Goal: Task Accomplishment & Management: Manage account settings

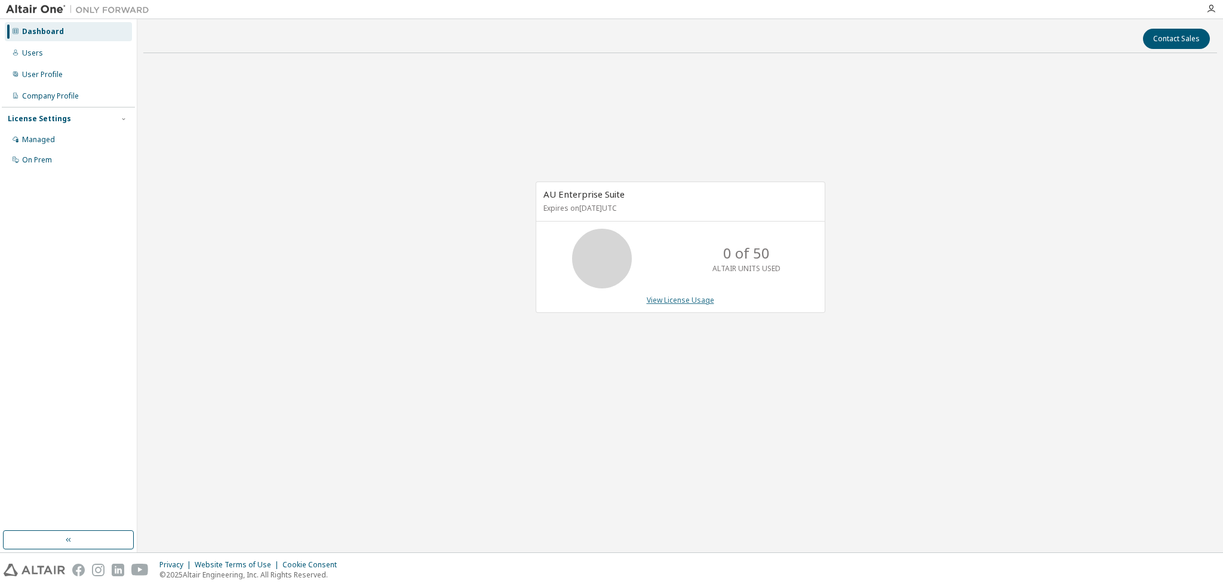
click at [671, 300] on link "View License Usage" at bounding box center [680, 300] width 67 height 10
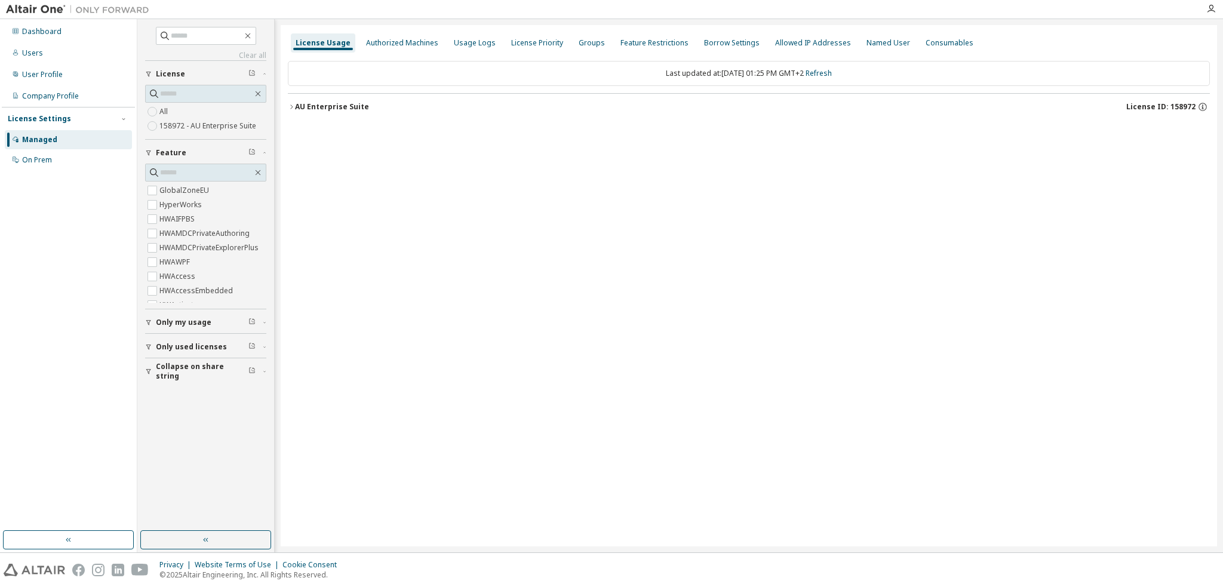
click at [294, 103] on icon "button" at bounding box center [291, 106] width 7 height 7
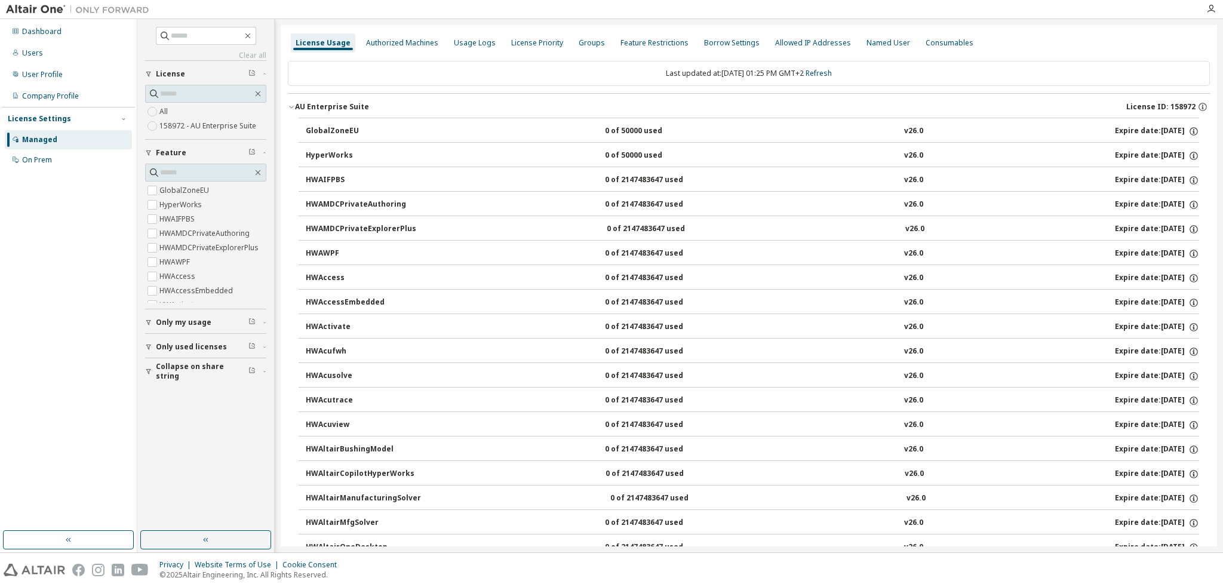
click at [297, 104] on div "AU Enterprise Suite" at bounding box center [332, 107] width 74 height 10
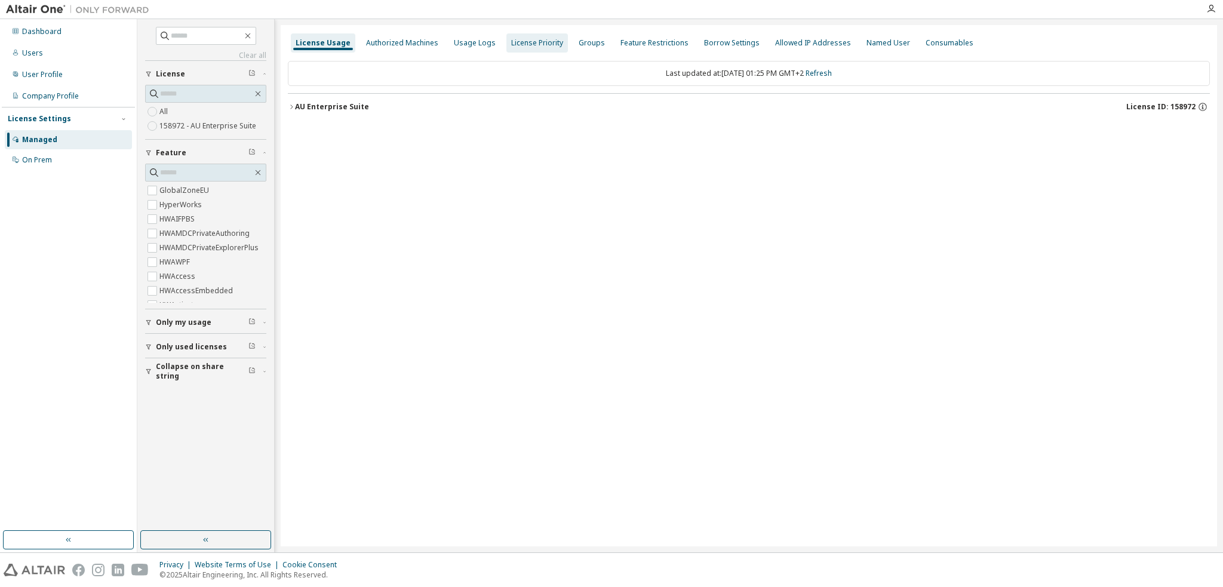
click at [413, 44] on div "Authorized Machines" at bounding box center [402, 43] width 72 height 10
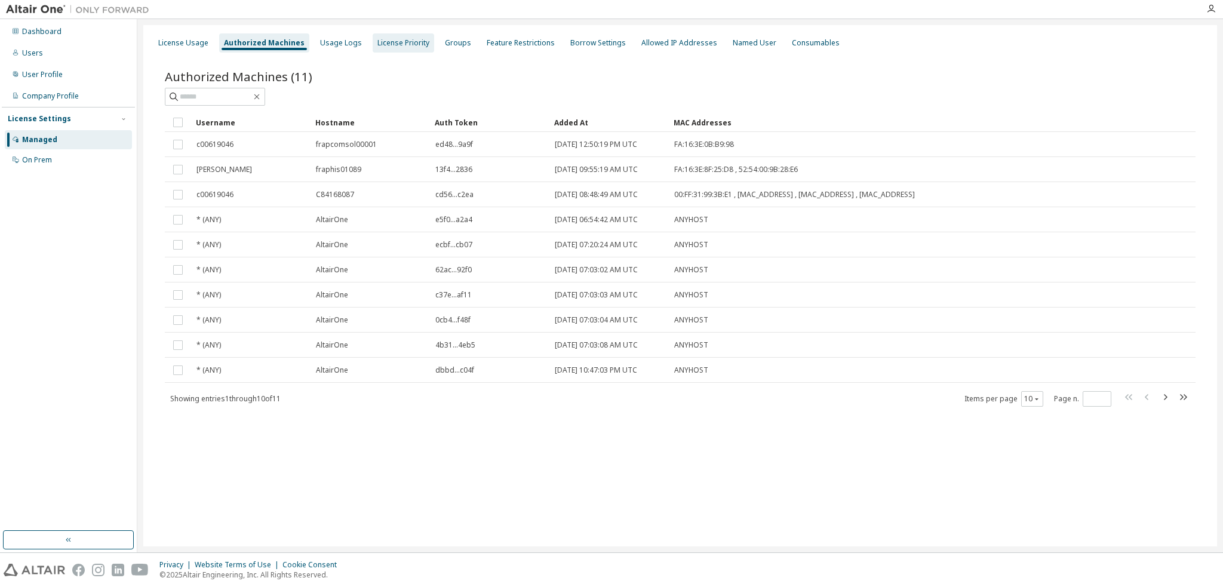
click at [414, 40] on div "License Priority" at bounding box center [403, 43] width 52 height 10
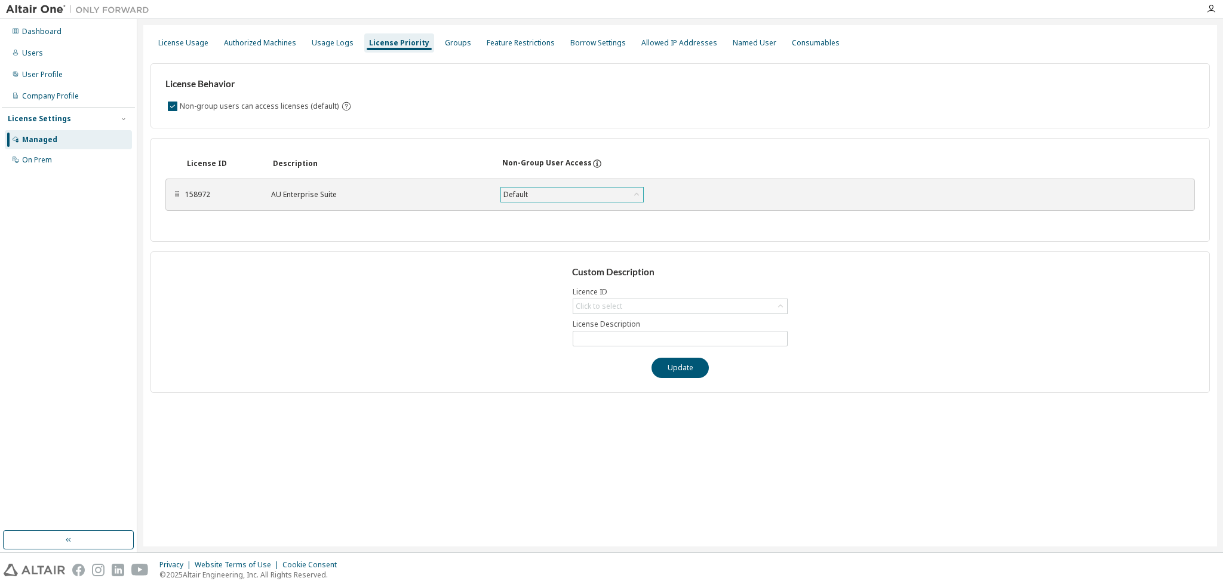
click at [548, 192] on div "Default" at bounding box center [572, 194] width 142 height 14
click at [659, 147] on div "License ID Description Non-Group User Access ⠿ 158972 AU Enterprise Suite Defau…" at bounding box center [679, 190] width 1059 height 104
click at [179, 39] on div "License Usage" at bounding box center [183, 43] width 50 height 10
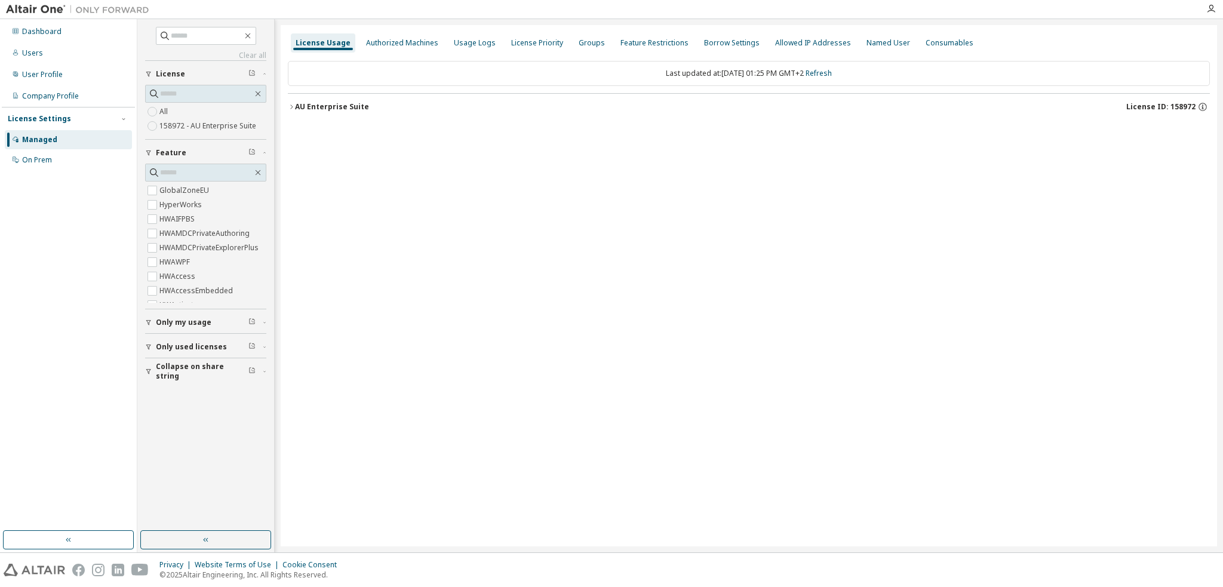
click at [35, 142] on div "Managed" at bounding box center [39, 140] width 35 height 10
click at [37, 159] on div "On Prem" at bounding box center [37, 160] width 30 height 10
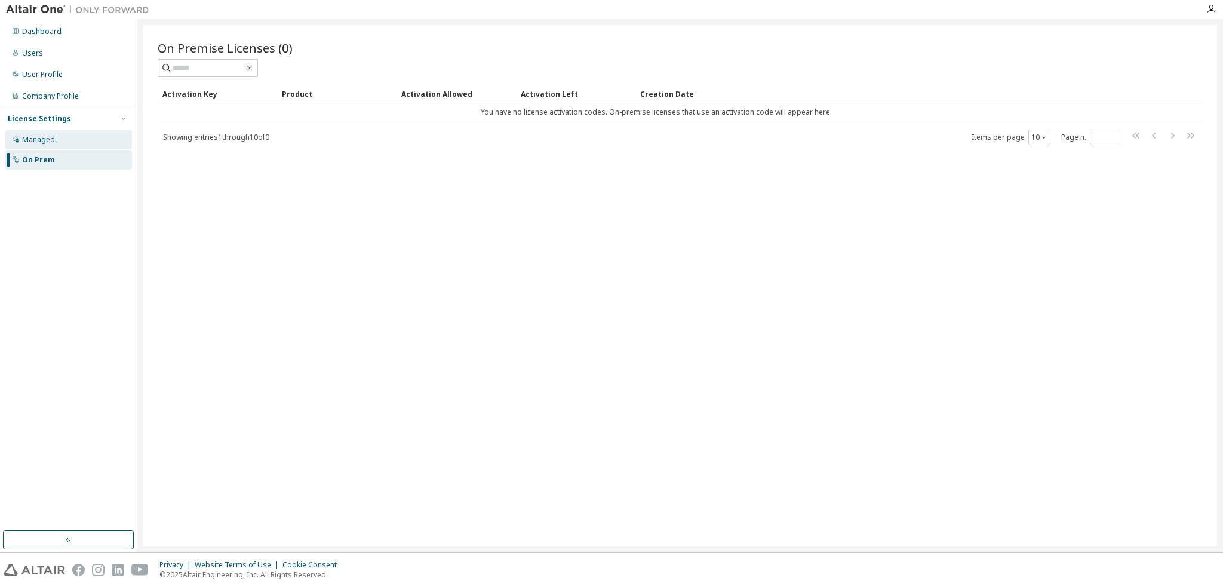
click at [51, 141] on div "Managed" at bounding box center [38, 140] width 33 height 10
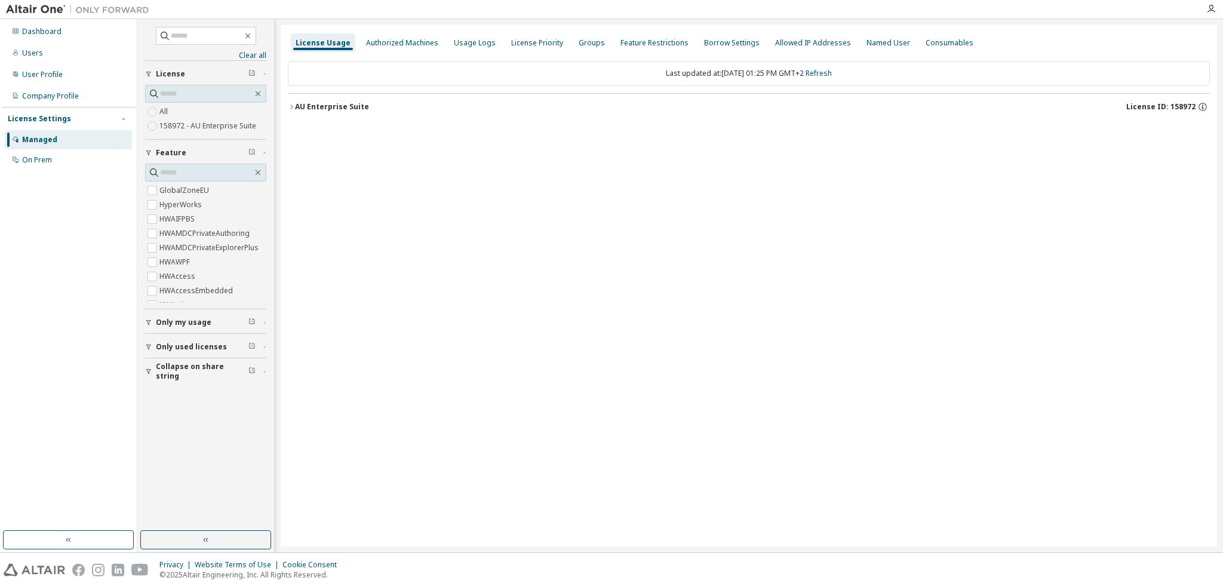
click at [291, 108] on icon "button" at bounding box center [291, 106] width 7 height 7
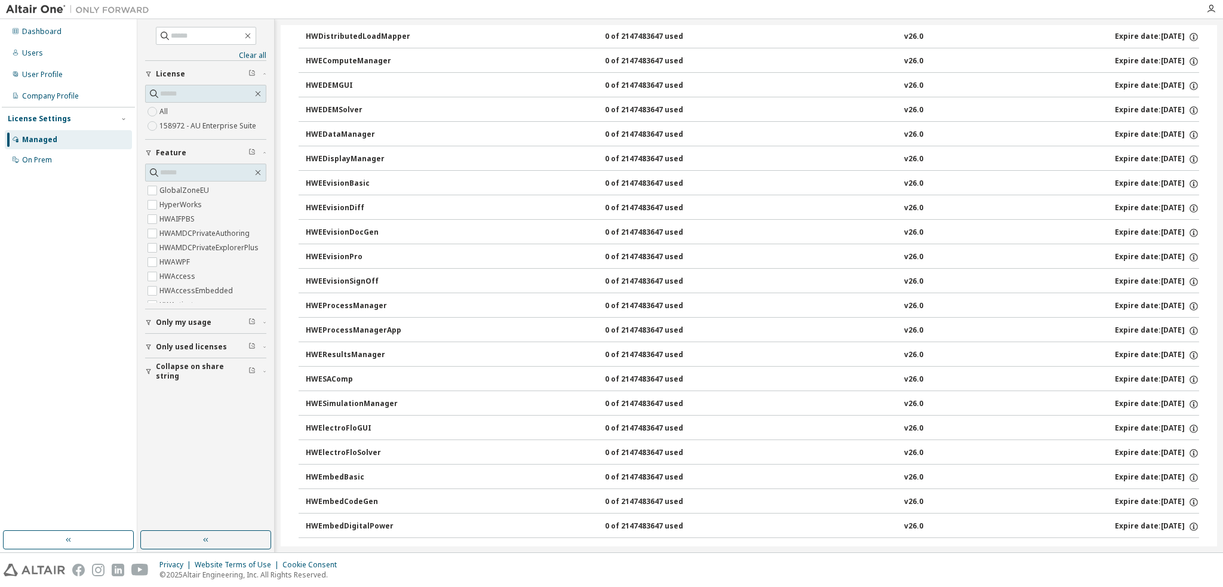
scroll to position [1125, 0]
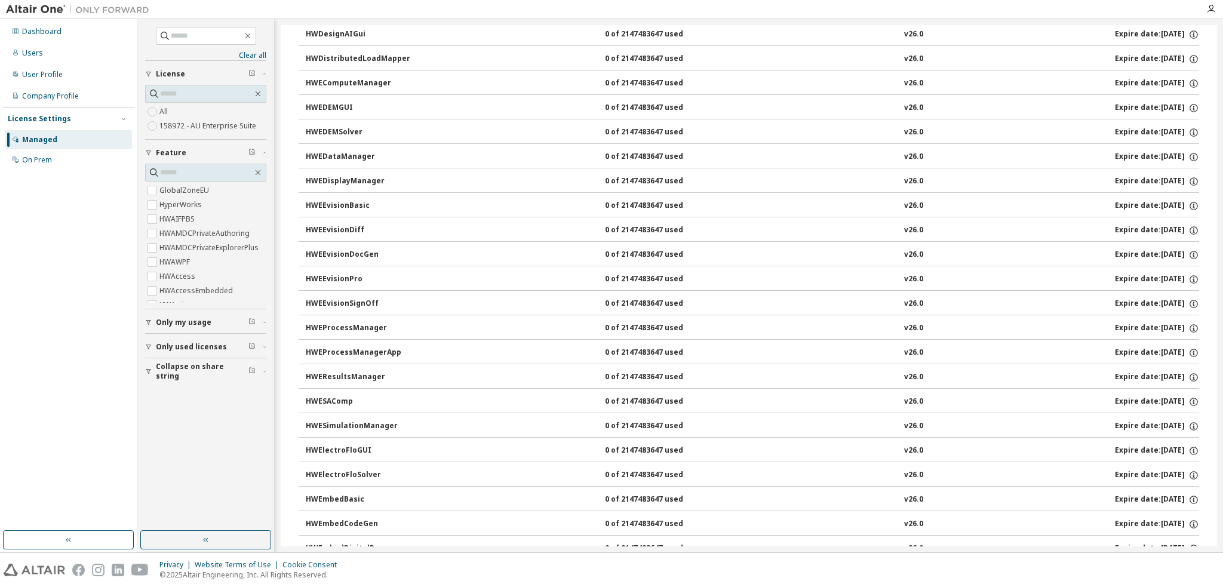
click at [339, 103] on div "HWEDEMGUI" at bounding box center [359, 108] width 107 height 11
click at [1119, 103] on div "Expire date: 2025-10-17" at bounding box center [1157, 108] width 84 height 11
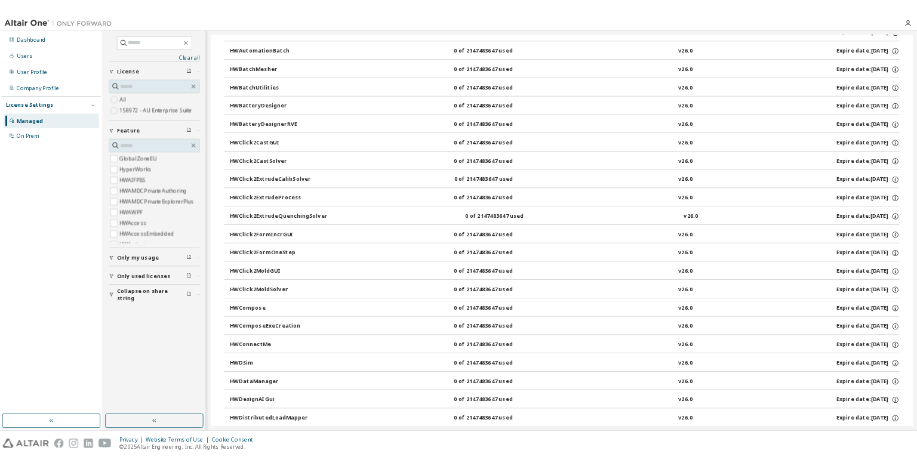
scroll to position [0, 0]
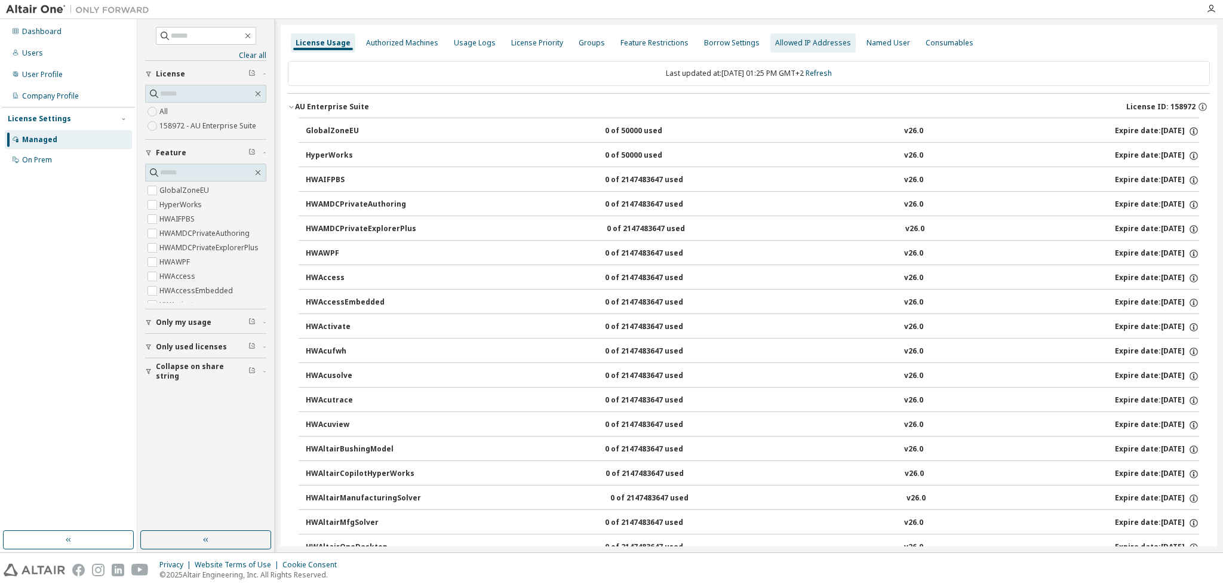
click at [789, 45] on div "Allowed IP Addresses" at bounding box center [813, 43] width 76 height 10
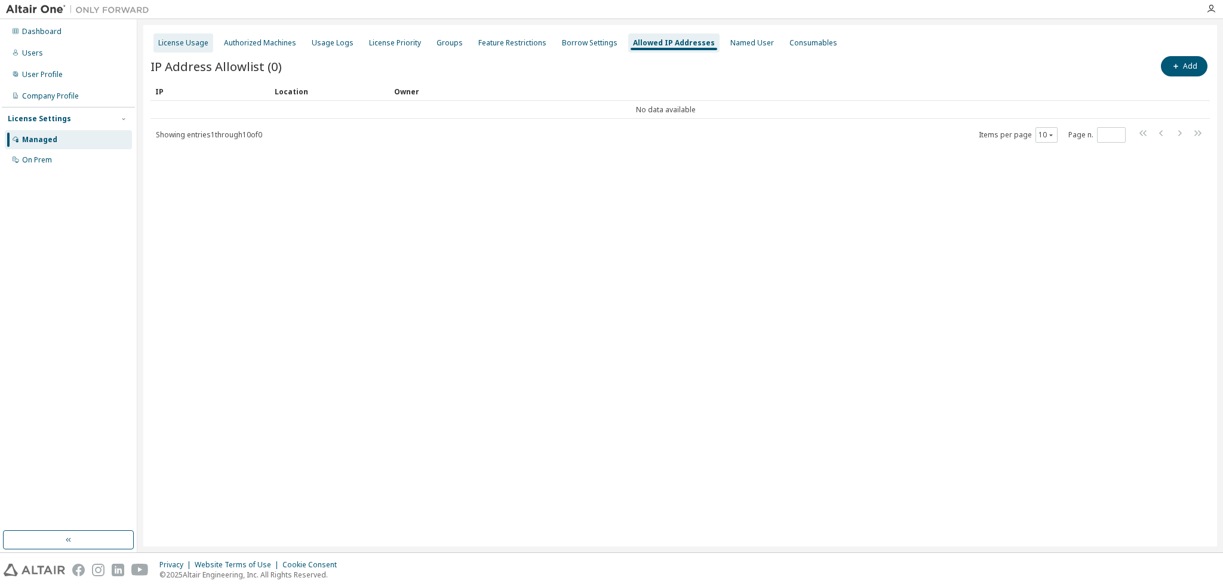
click at [194, 47] on div "License Usage" at bounding box center [183, 43] width 50 height 10
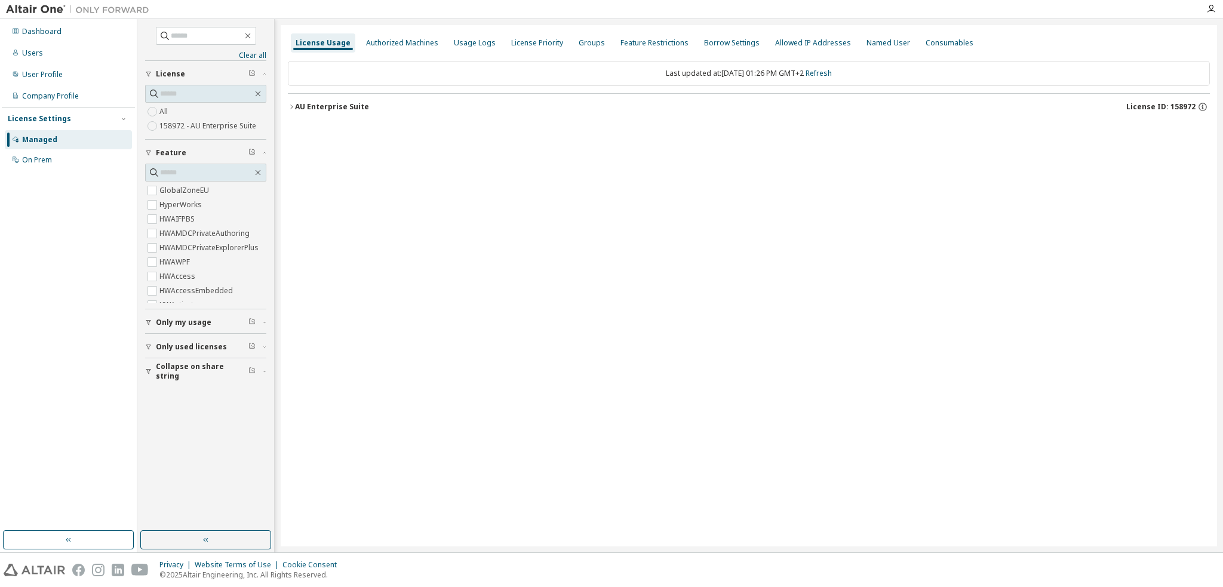
click at [186, 322] on span "Only my usage" at bounding box center [184, 323] width 56 height 10
click at [211, 377] on span "Only used licenses" at bounding box center [191, 382] width 71 height 10
click at [333, 107] on div "AU Enterprise Suite" at bounding box center [332, 107] width 74 height 10
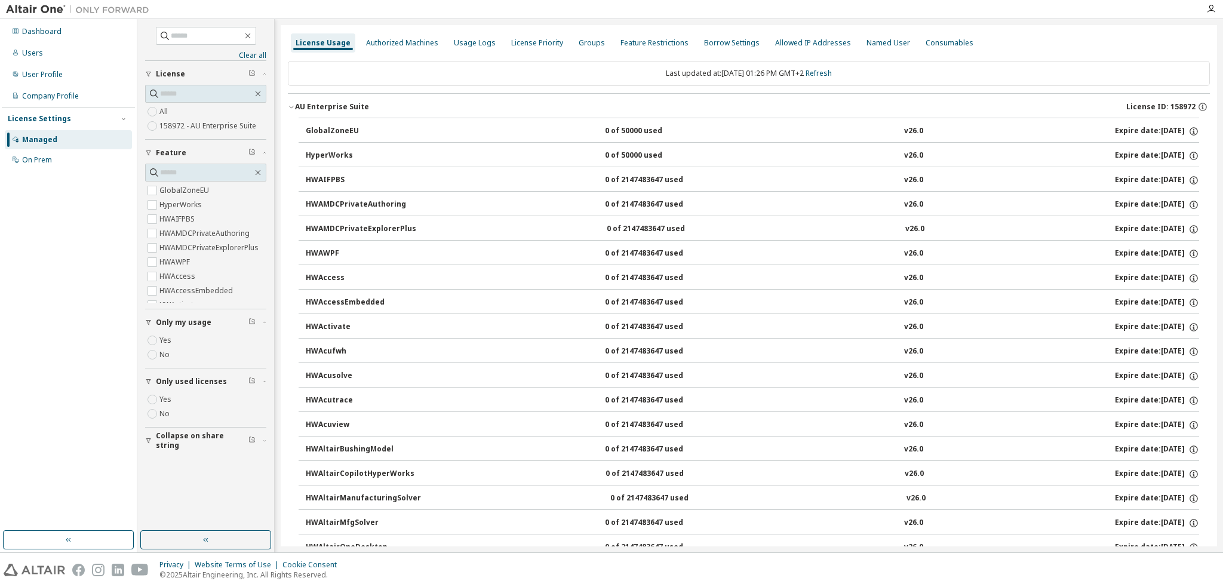
click at [757, 473] on div "HWAltairCopilotHyperWorks 0 of 2147483647 used v26.0 Expire date: 2025-10-17" at bounding box center [752, 474] width 893 height 11
click at [180, 69] on span "License" at bounding box center [170, 74] width 29 height 10
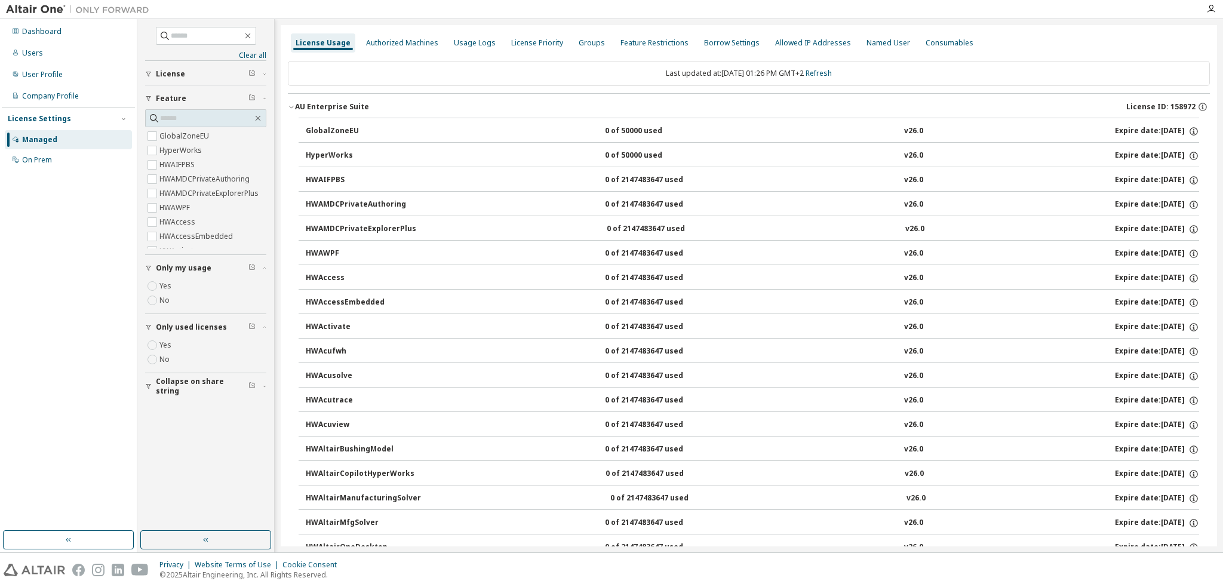
click at [170, 76] on span "License" at bounding box center [170, 74] width 29 height 10
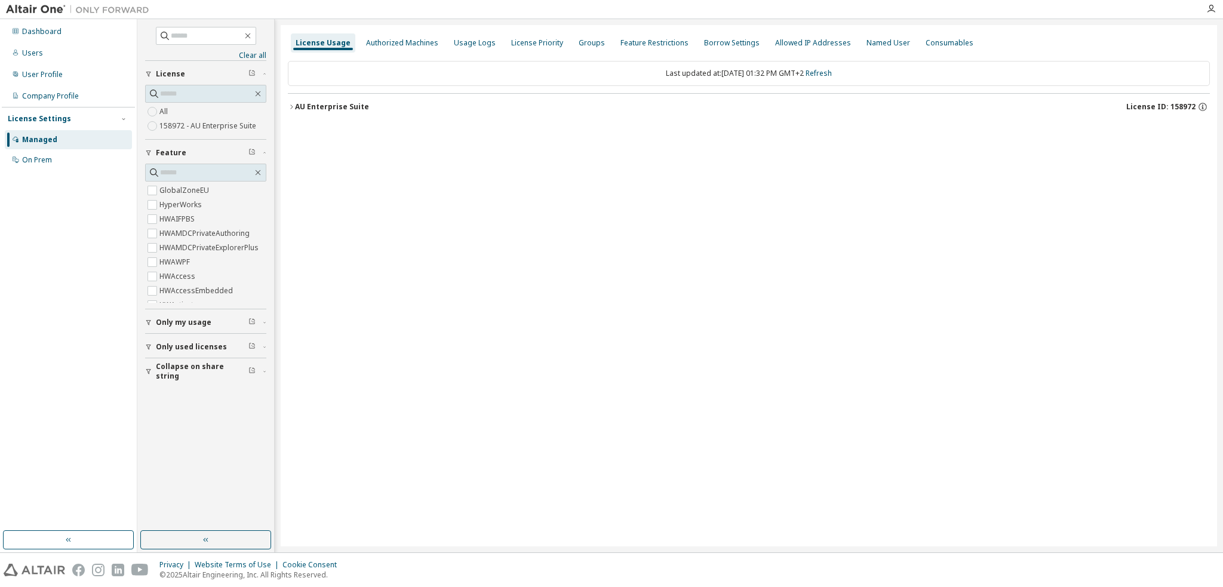
click at [296, 104] on div "AU Enterprise Suite" at bounding box center [332, 107] width 74 height 10
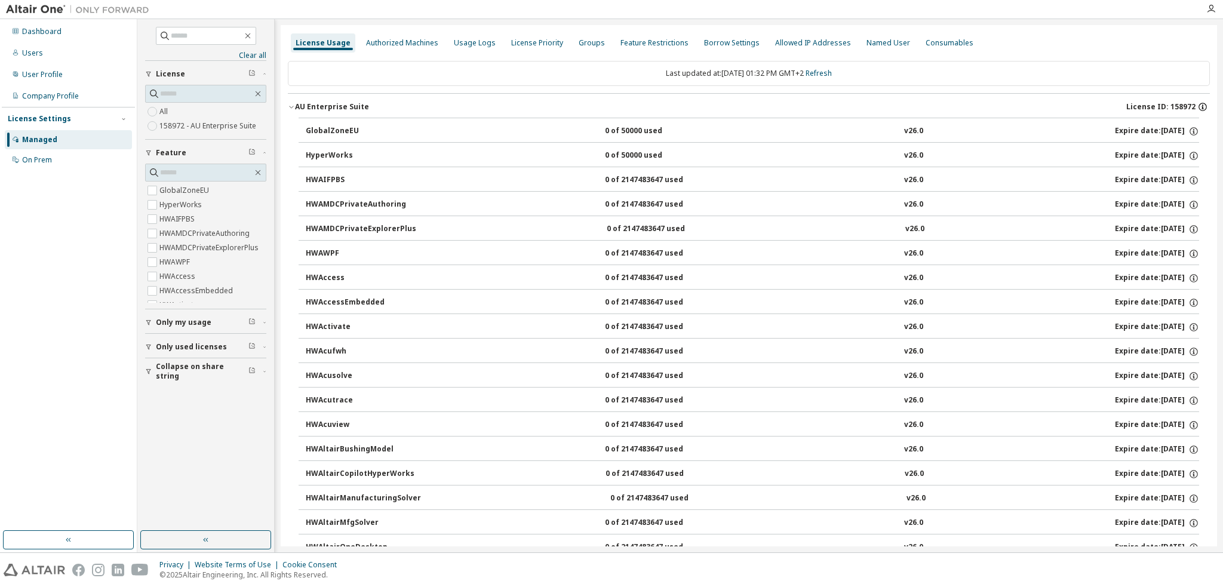
click at [1198, 106] on icon "button" at bounding box center [1202, 107] width 8 height 8
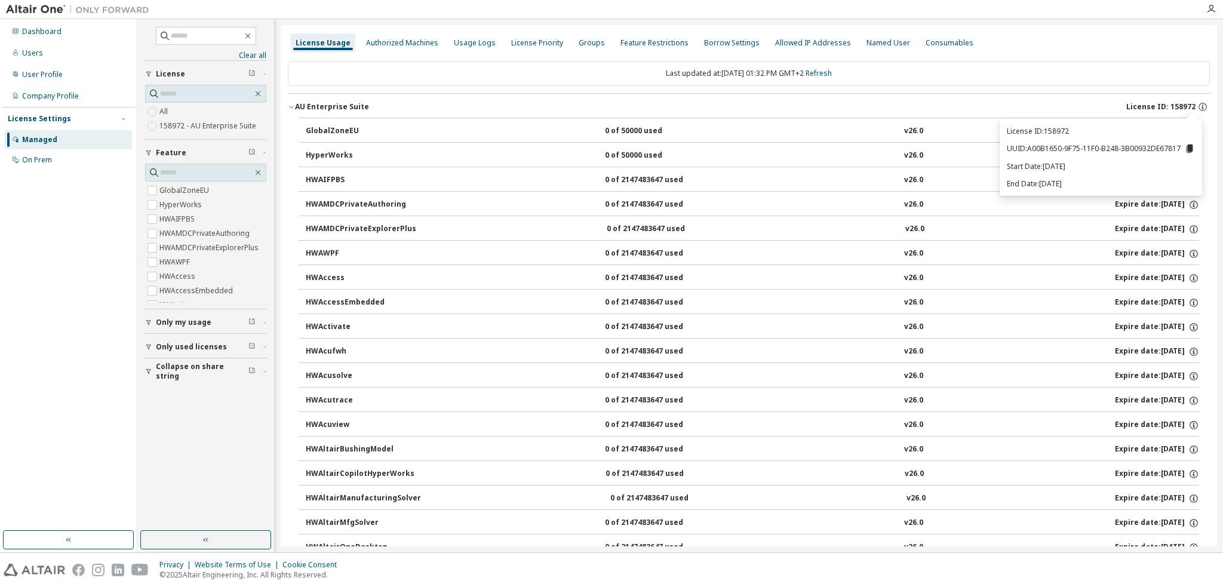
click at [1075, 47] on div "License Usage Authorized Machines Usage Logs License Priority Groups Feature Re…" at bounding box center [749, 42] width 922 height 21
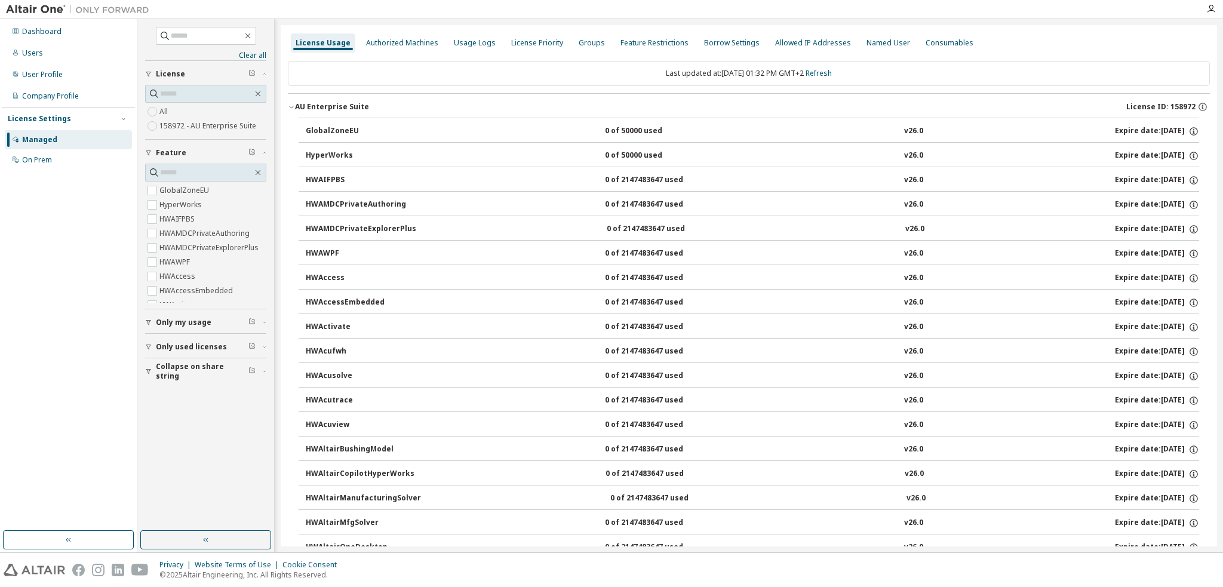
drag, startPoint x: 1036, startPoint y: 32, endPoint x: 1026, endPoint y: 32, distance: 10.2
click at [1036, 32] on div "License Usage Authorized Machines Usage Logs License Priority Groups Feature Re…" at bounding box center [749, 42] width 922 height 21
click at [391, 38] on div "Authorized Machines" at bounding box center [402, 42] width 82 height 19
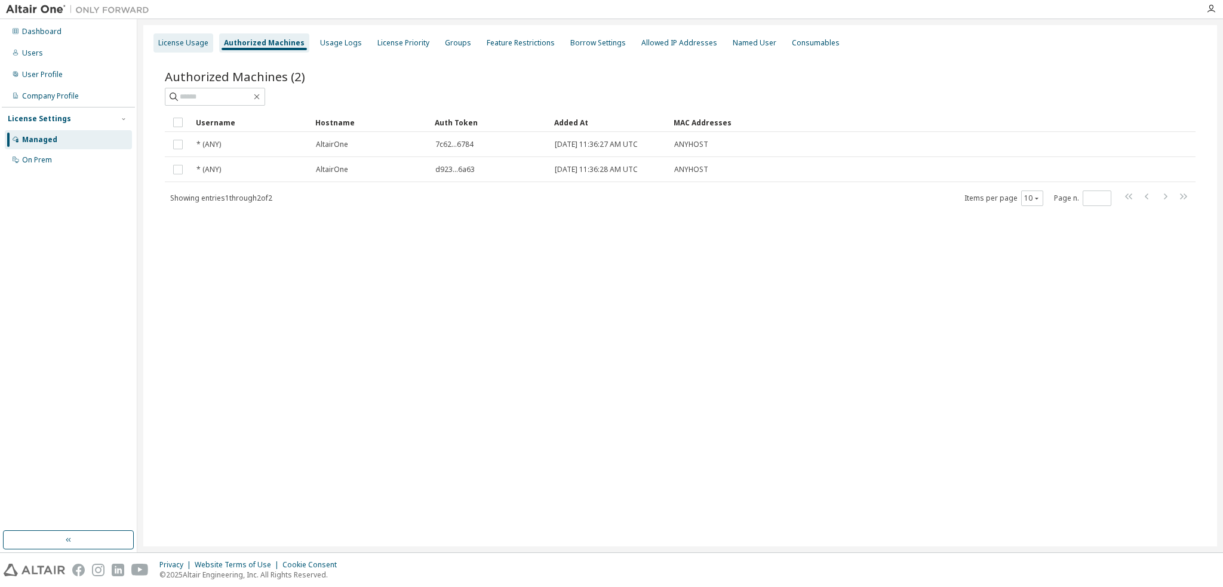
click at [186, 42] on div "License Usage" at bounding box center [183, 43] width 50 height 10
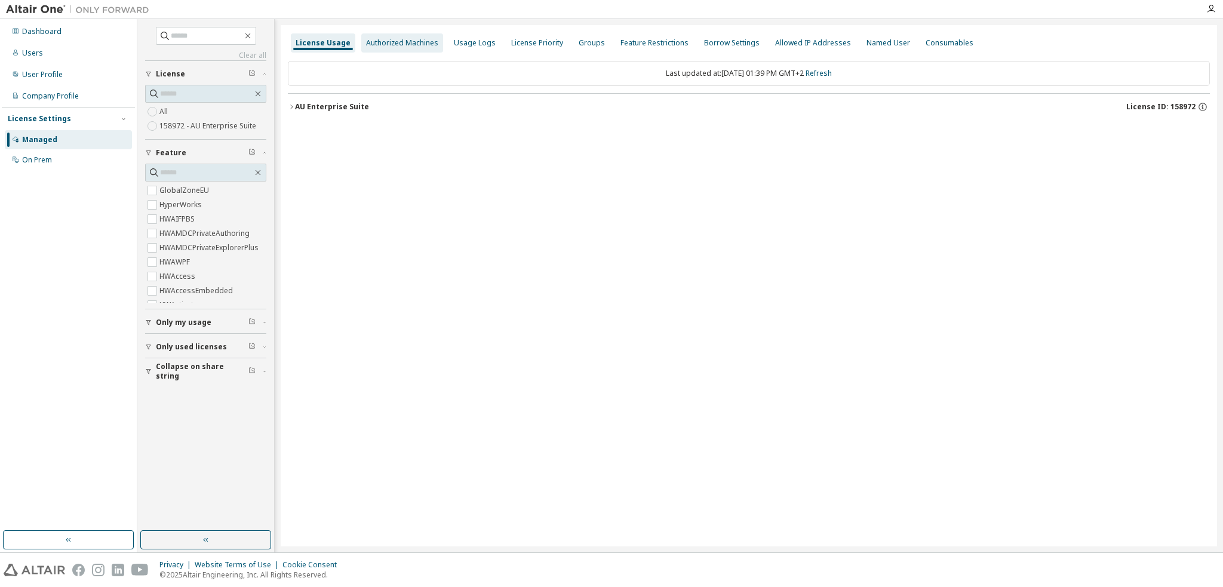
click at [405, 41] on div "Authorized Machines" at bounding box center [402, 43] width 72 height 10
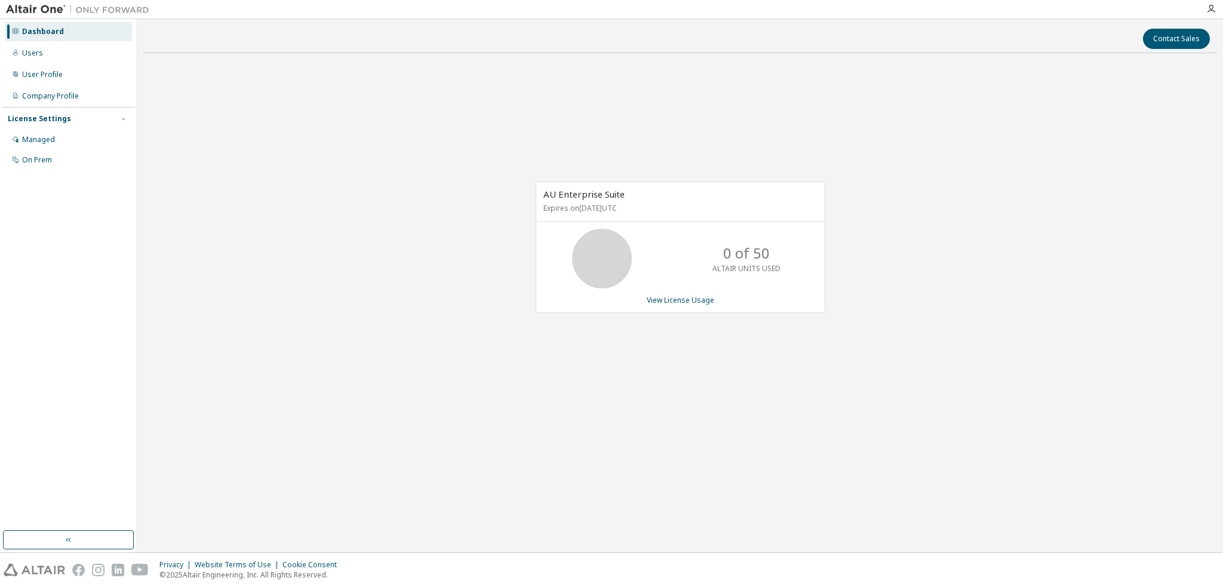
click at [607, 193] on span "AU Enterprise Suite" at bounding box center [583, 194] width 81 height 12
click at [606, 209] on p "Expires on [DATE] UTC" at bounding box center [678, 208] width 271 height 10
click at [616, 261] on icon at bounding box center [602, 259] width 30 height 30
click at [615, 261] on icon at bounding box center [602, 259] width 30 height 30
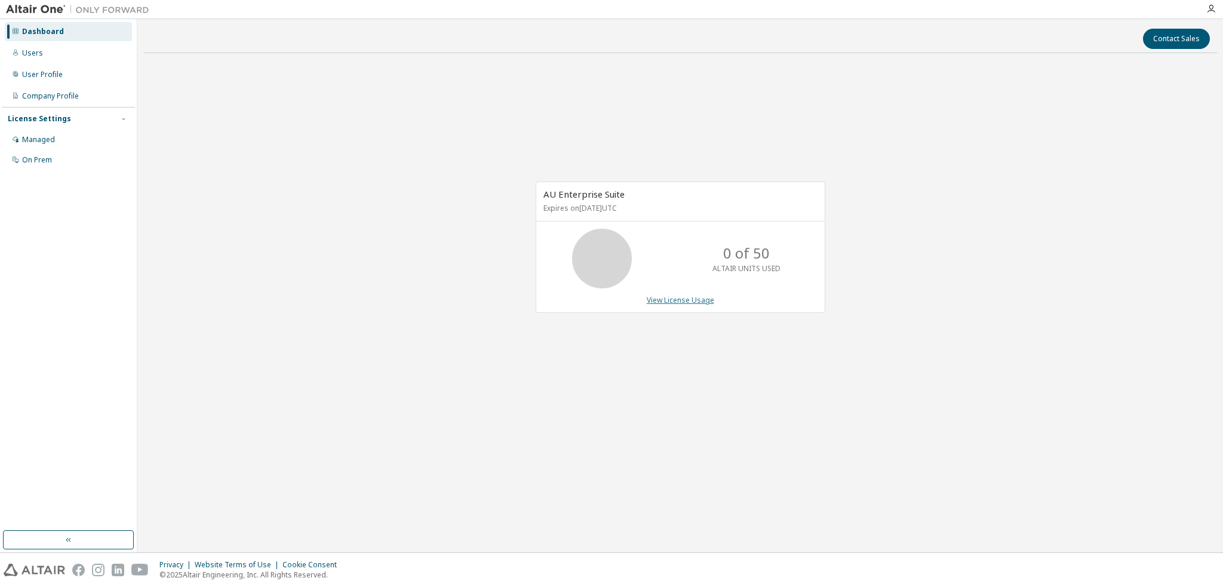
click at [666, 299] on link "View License Usage" at bounding box center [680, 300] width 67 height 10
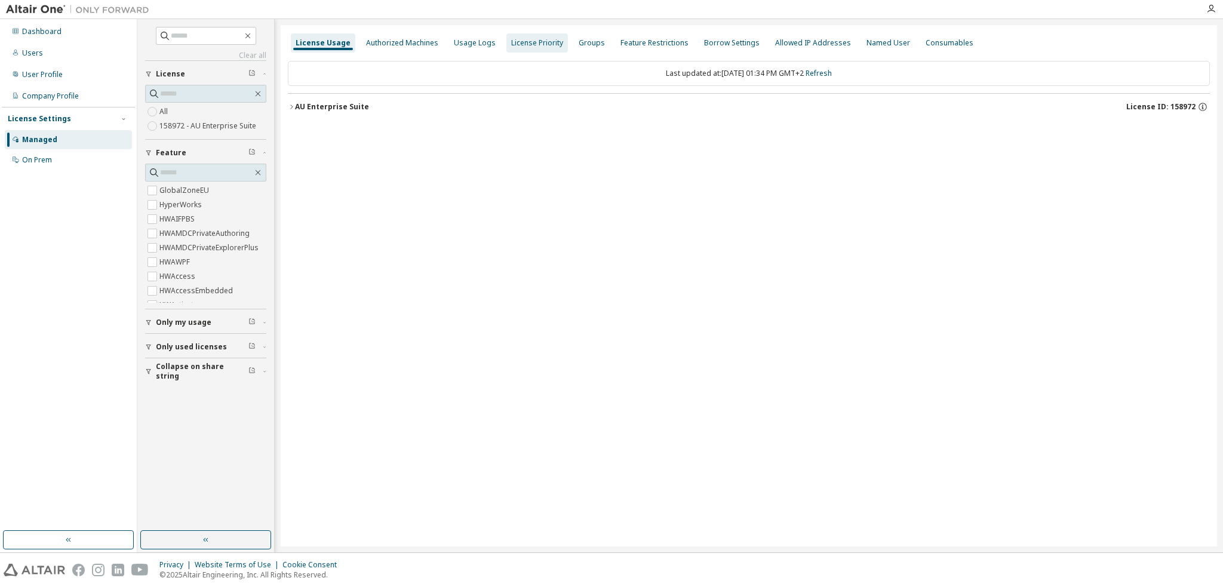
click at [402, 45] on div "Authorized Machines" at bounding box center [402, 43] width 72 height 10
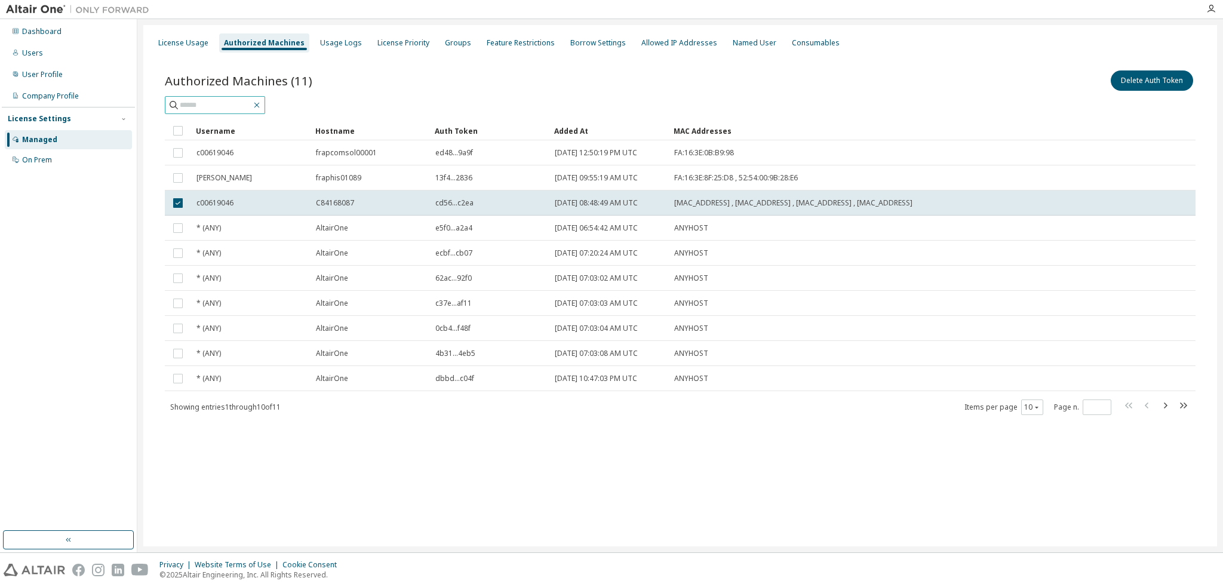
click at [260, 107] on icon "button" at bounding box center [256, 105] width 5 height 5
click at [917, 108] on div at bounding box center [680, 105] width 1031 height 18
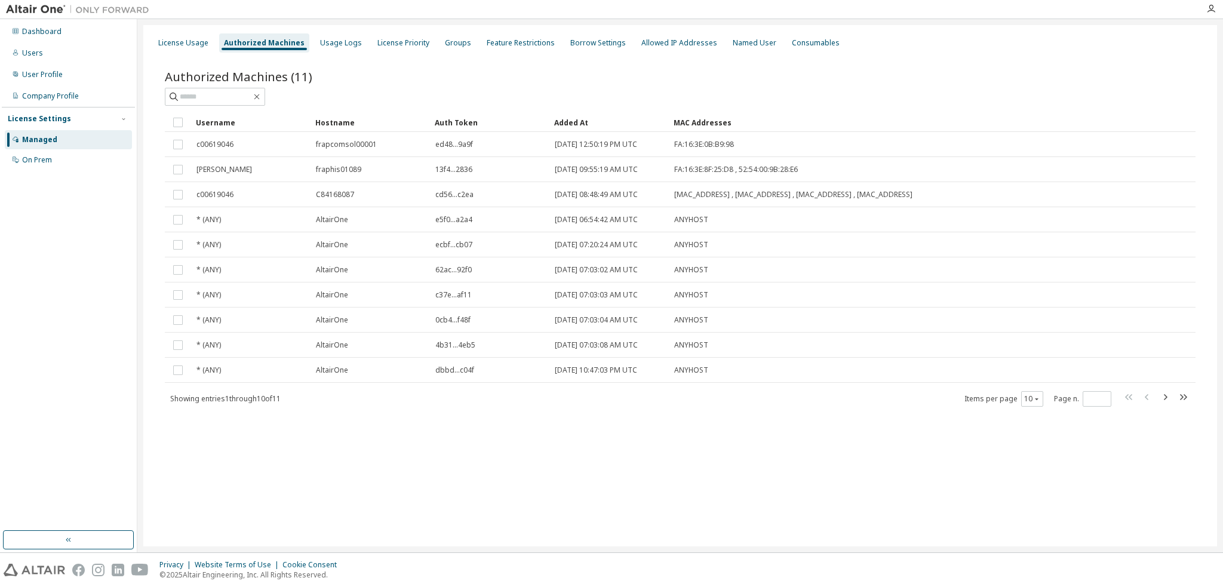
click at [749, 469] on div "License Usage Authorized Machines Usage Logs License Priority Groups Feature Re…" at bounding box center [680, 285] width 1074 height 521
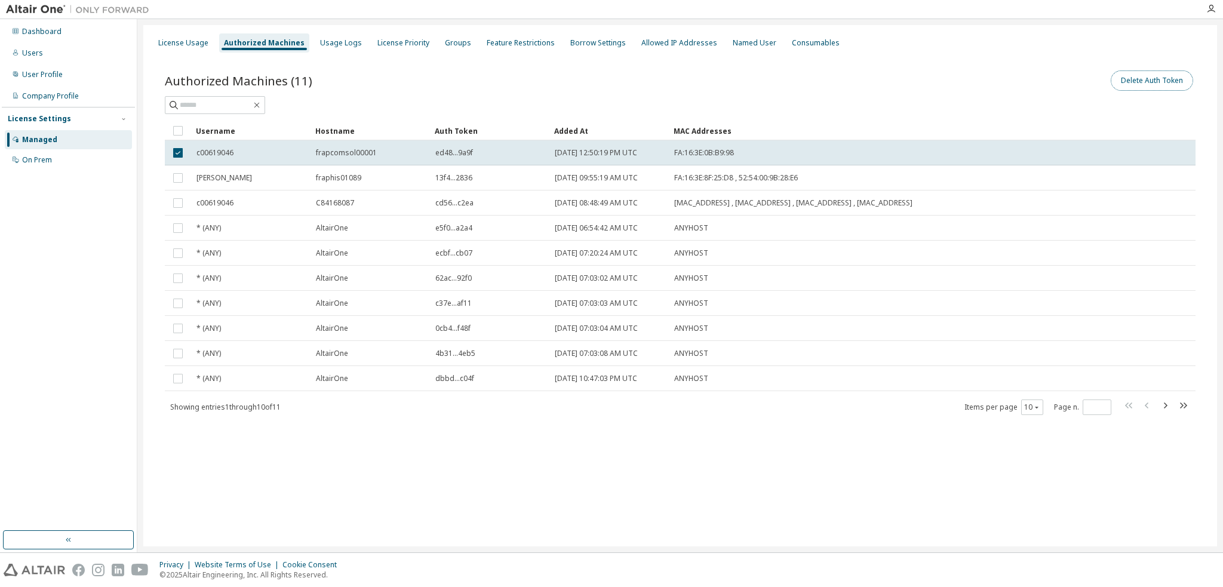
click at [917, 85] on button "Delete Auth Token" at bounding box center [1152, 80] width 82 height 20
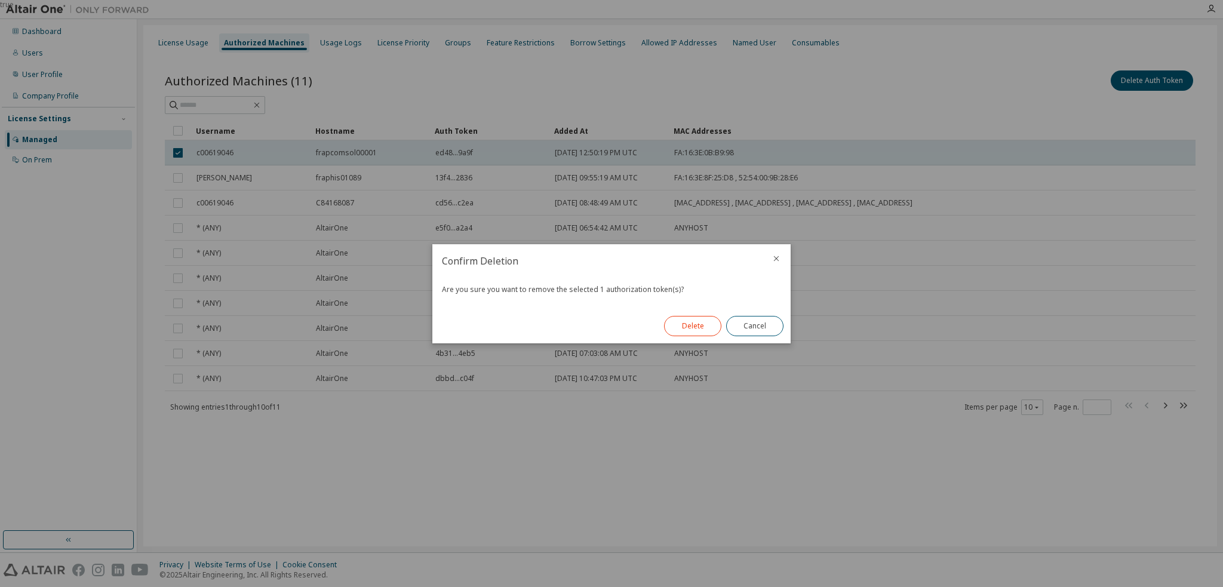
click at [694, 319] on button "Delete" at bounding box center [692, 326] width 57 height 20
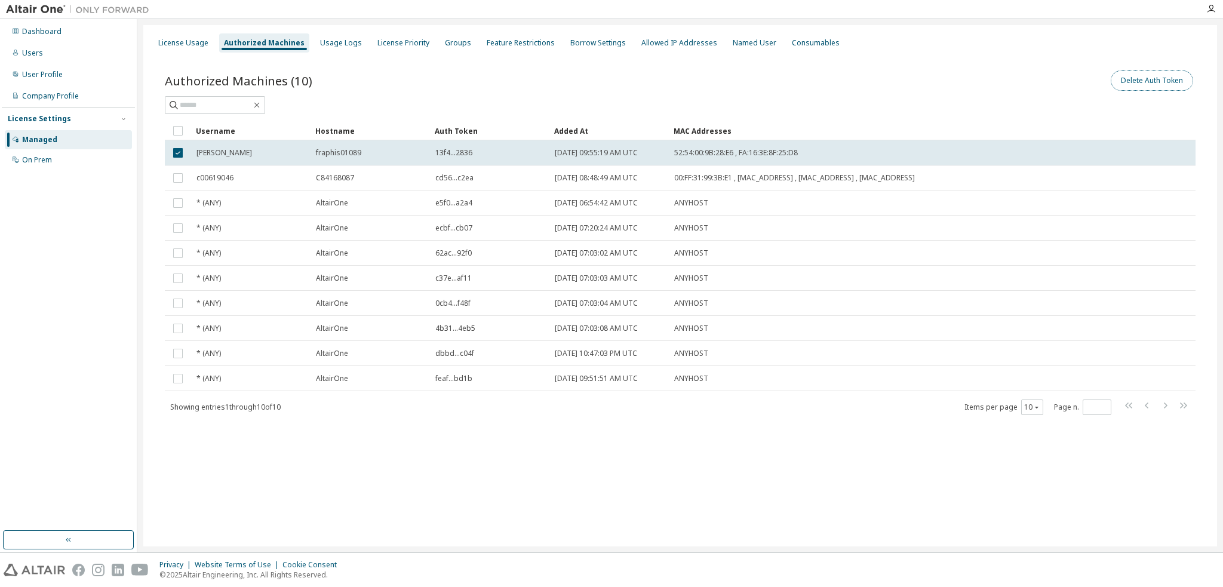
click at [917, 79] on button "Delete Auth Token" at bounding box center [1152, 80] width 82 height 20
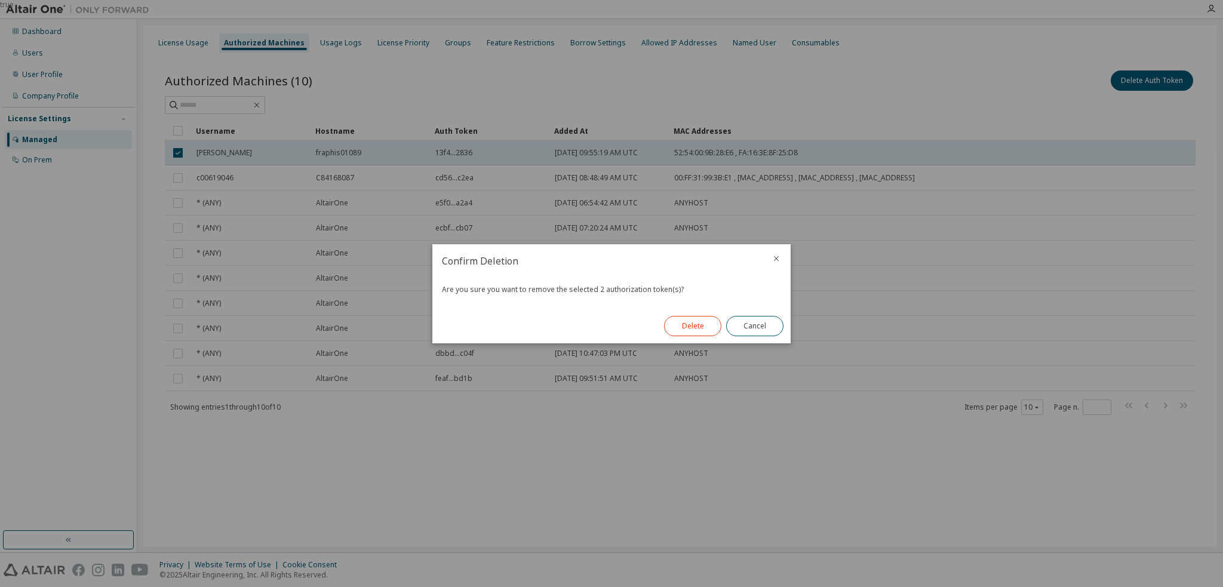
click at [693, 329] on button "Delete" at bounding box center [692, 326] width 57 height 20
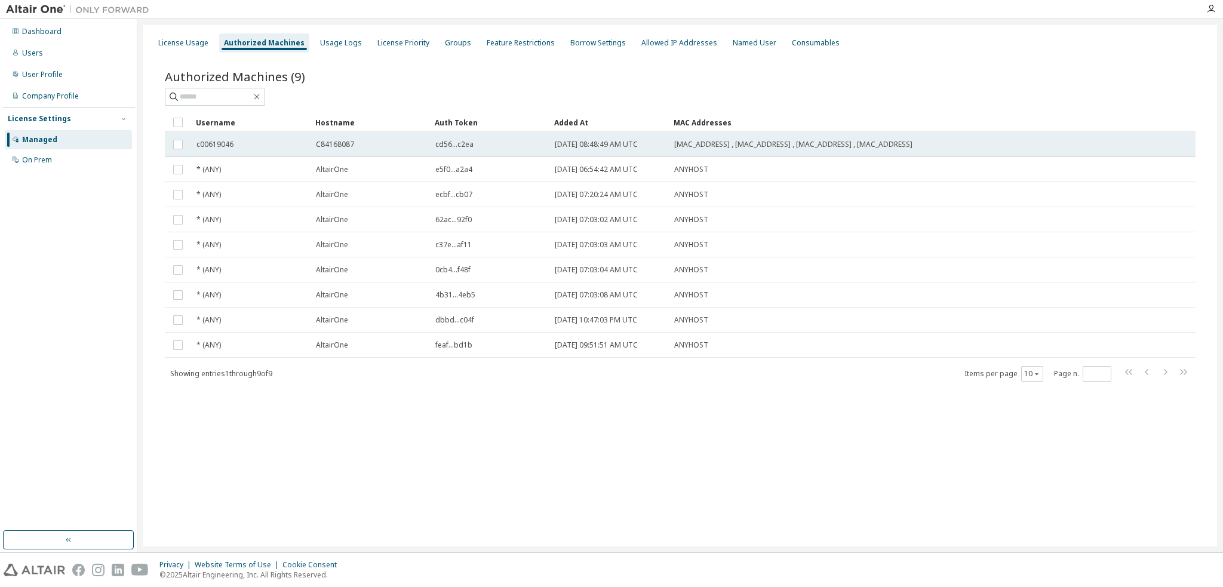
click at [860, 137] on td "[MAC_ADDRESS] , [MAC_ADDRESS] , [MAC_ADDRESS] , [MAC_ADDRESS]" at bounding box center [872, 144] width 406 height 25
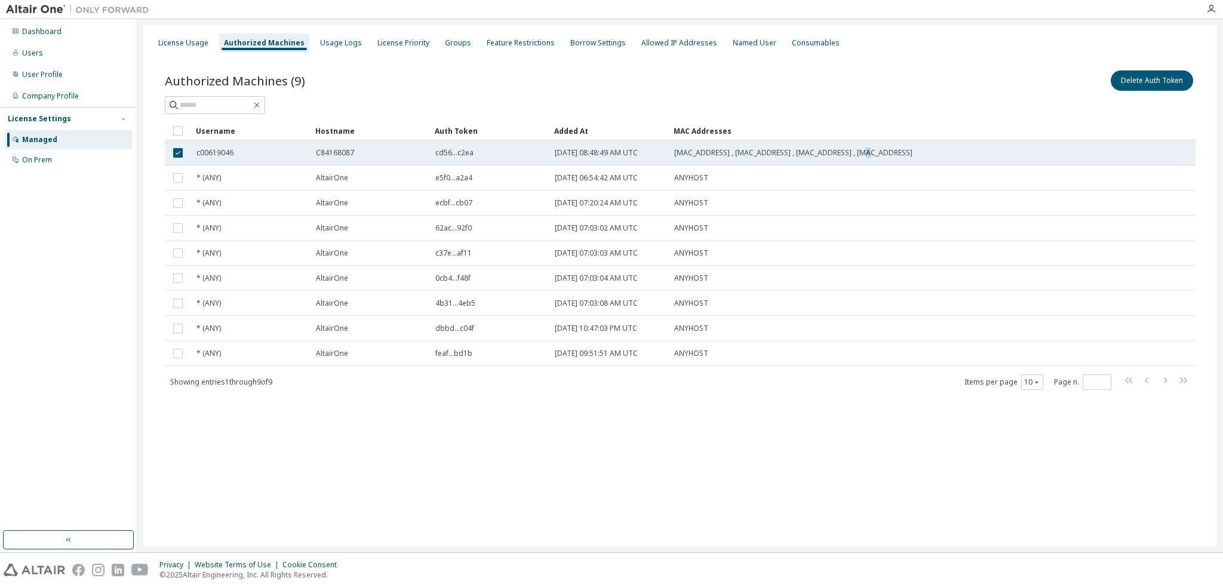
click at [842, 150] on span "[MAC_ADDRESS] , [MAC_ADDRESS] , [MAC_ADDRESS] , [MAC_ADDRESS]" at bounding box center [793, 153] width 238 height 10
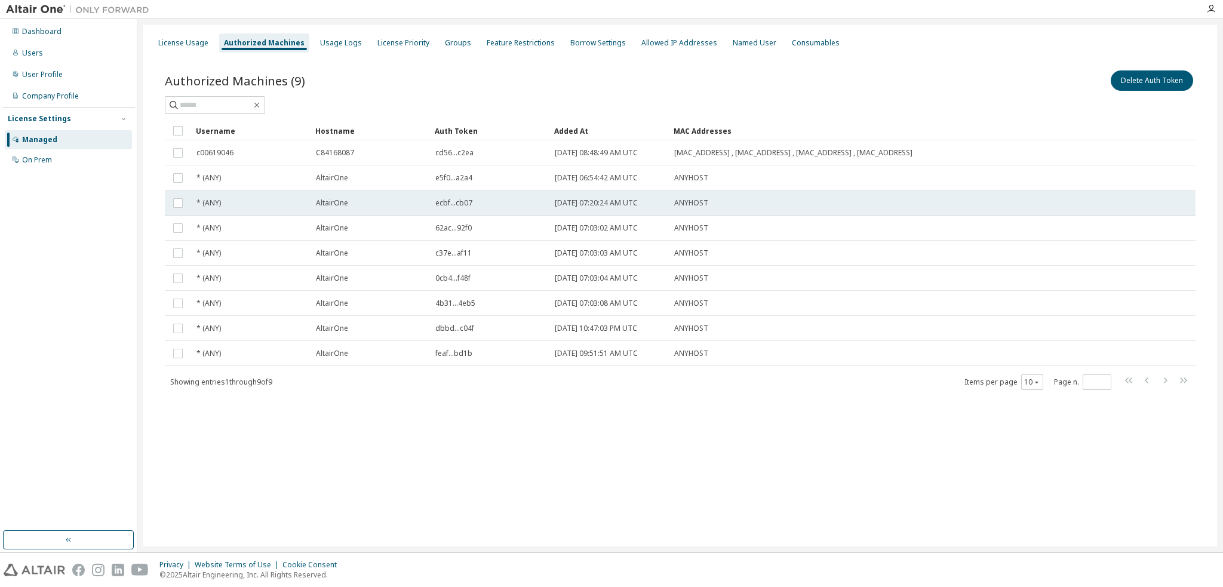
drag, startPoint x: 825, startPoint y: 155, endPoint x: 276, endPoint y: 193, distance: 549.5
click at [276, 193] on td "* (ANY)" at bounding box center [250, 202] width 119 height 25
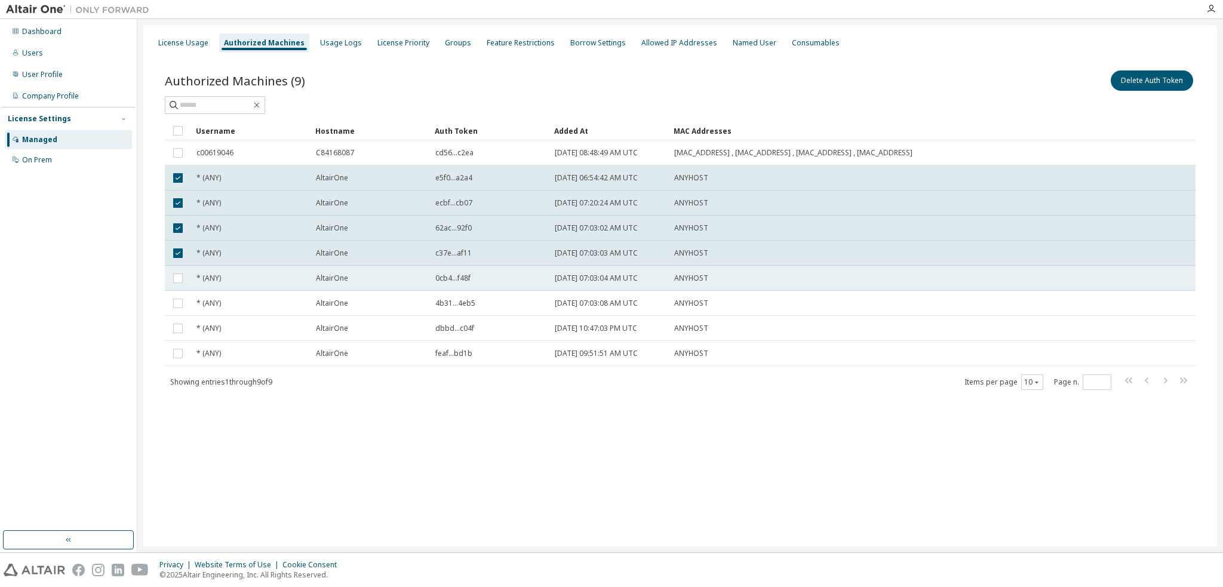
click at [180, 271] on td at bounding box center [178, 278] width 26 height 25
click at [178, 287] on td at bounding box center [178, 278] width 26 height 25
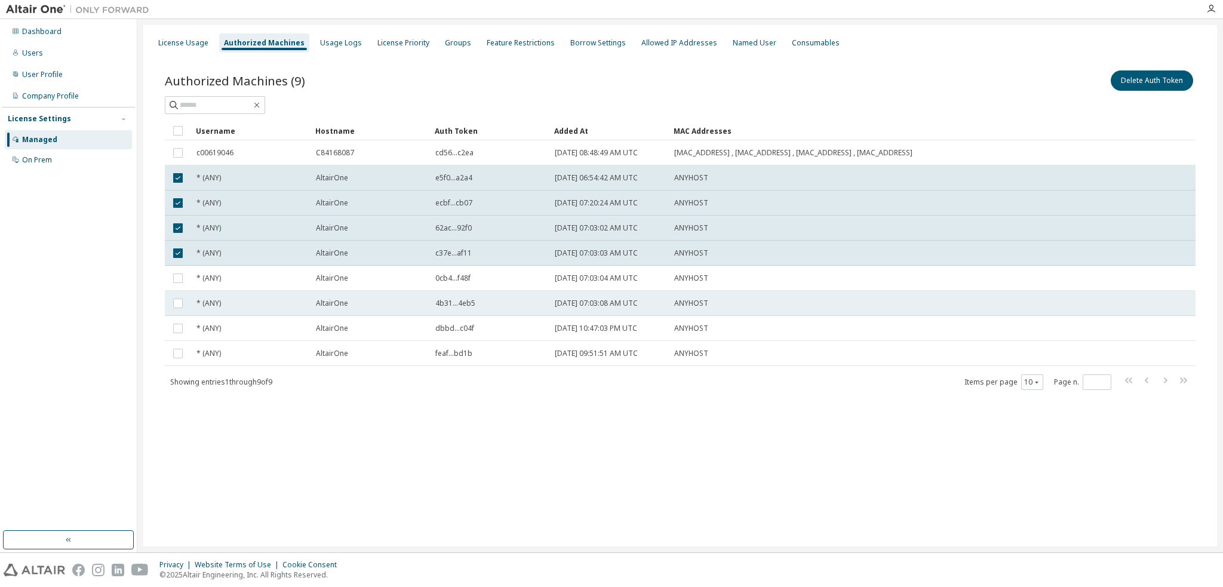
click at [182, 312] on td at bounding box center [178, 303] width 26 height 25
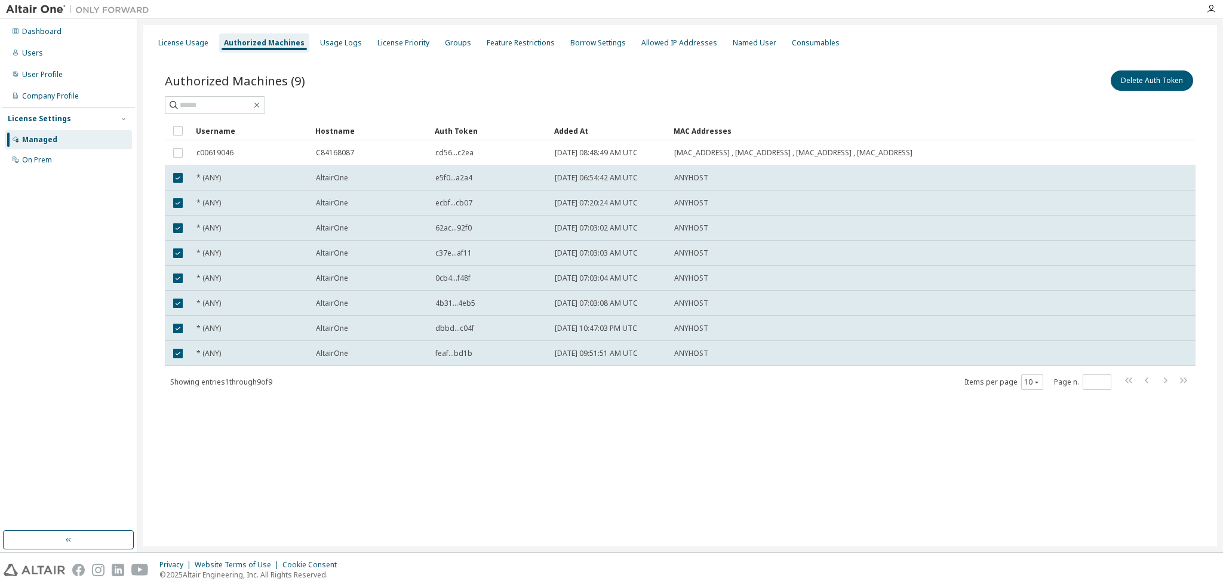
click at [244, 399] on div "Authorized Machines (9) Delete Auth Token Clear Load Save Save As Field Operato…" at bounding box center [679, 238] width 1059 height 368
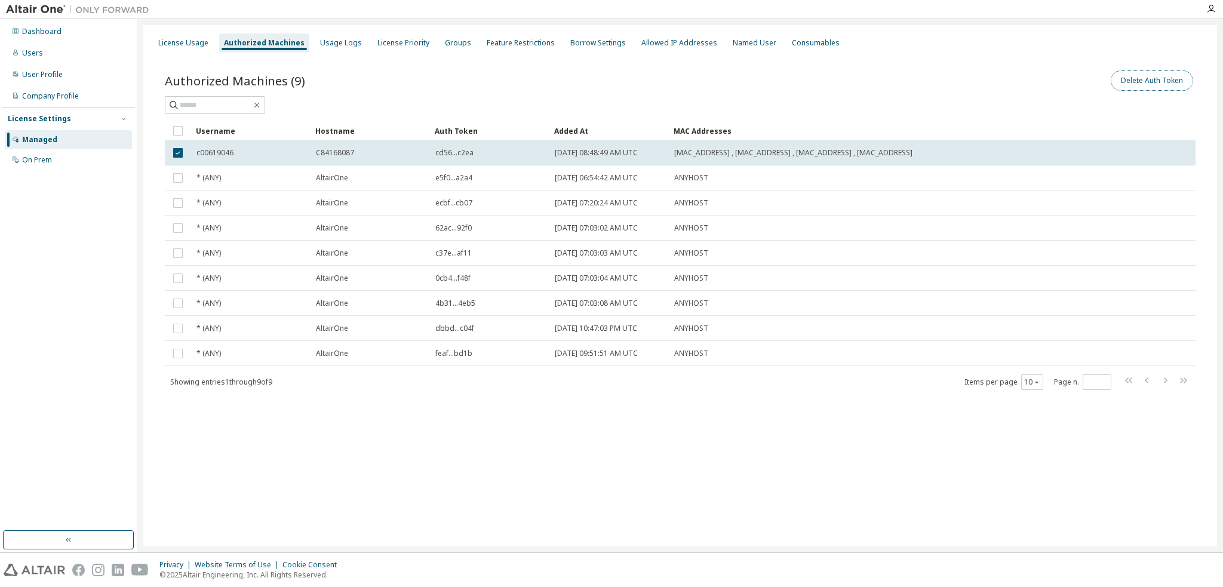
click at [917, 84] on button "Delete Auth Token" at bounding box center [1152, 80] width 82 height 20
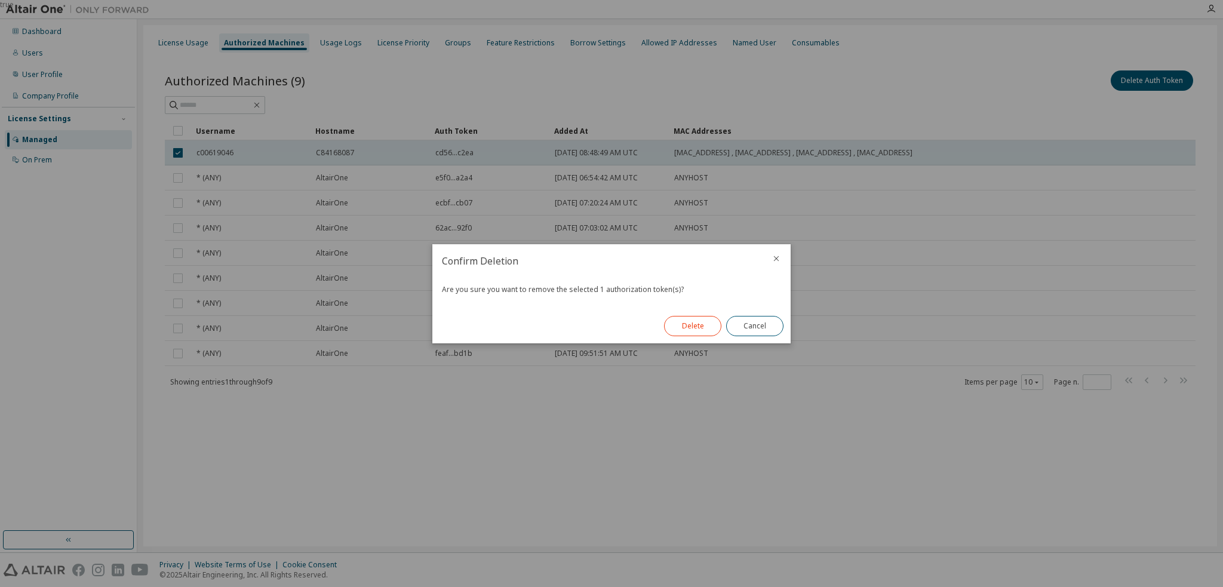
click at [702, 325] on button "Delete" at bounding box center [692, 326] width 57 height 20
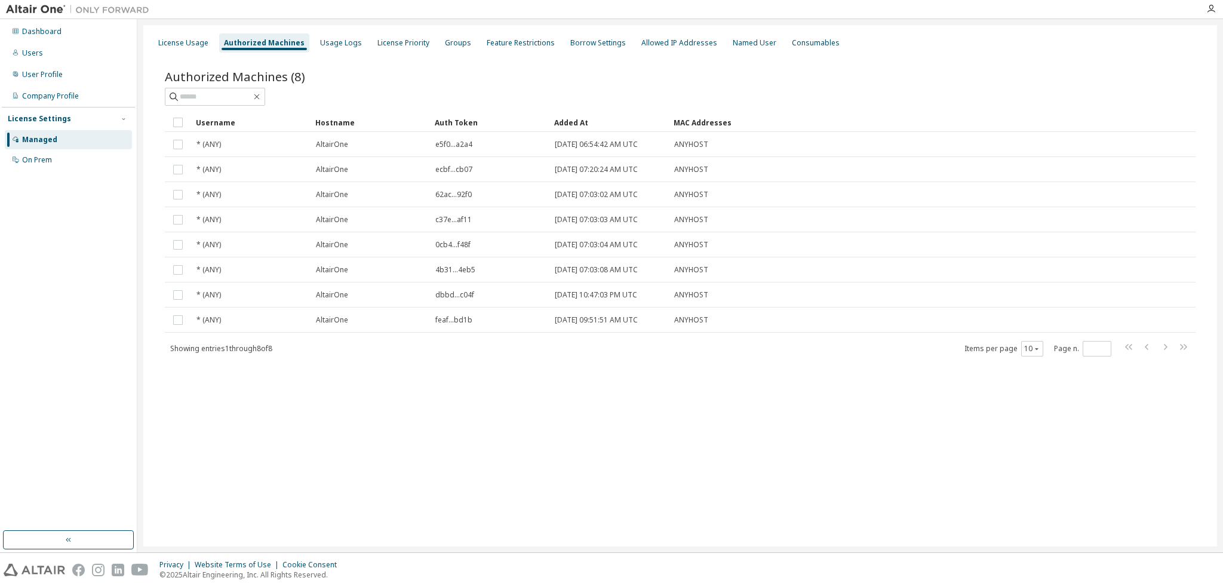
click at [286, 76] on span "Authorized Machines (8)" at bounding box center [235, 76] width 140 height 17
click at [218, 345] on span "Showing entries 1 through 8 of 8" at bounding box center [221, 348] width 102 height 10
click at [217, 344] on span "Showing entries 1 through 8 of 8" at bounding box center [221, 348] width 102 height 10
click at [335, 467] on div "License Usage Authorized Machines Usage Logs License Priority Groups Feature Re…" at bounding box center [680, 285] width 1074 height 521
click at [227, 94] on input "text" at bounding box center [216, 97] width 72 height 12
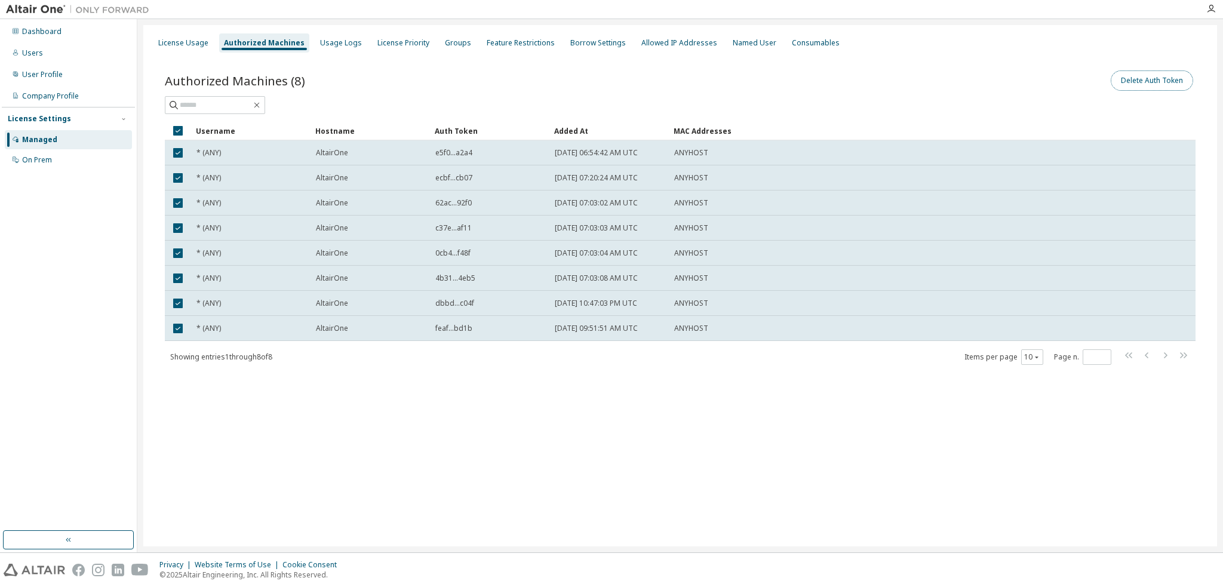
click at [917, 82] on button "Delete Auth Token" at bounding box center [1152, 80] width 82 height 20
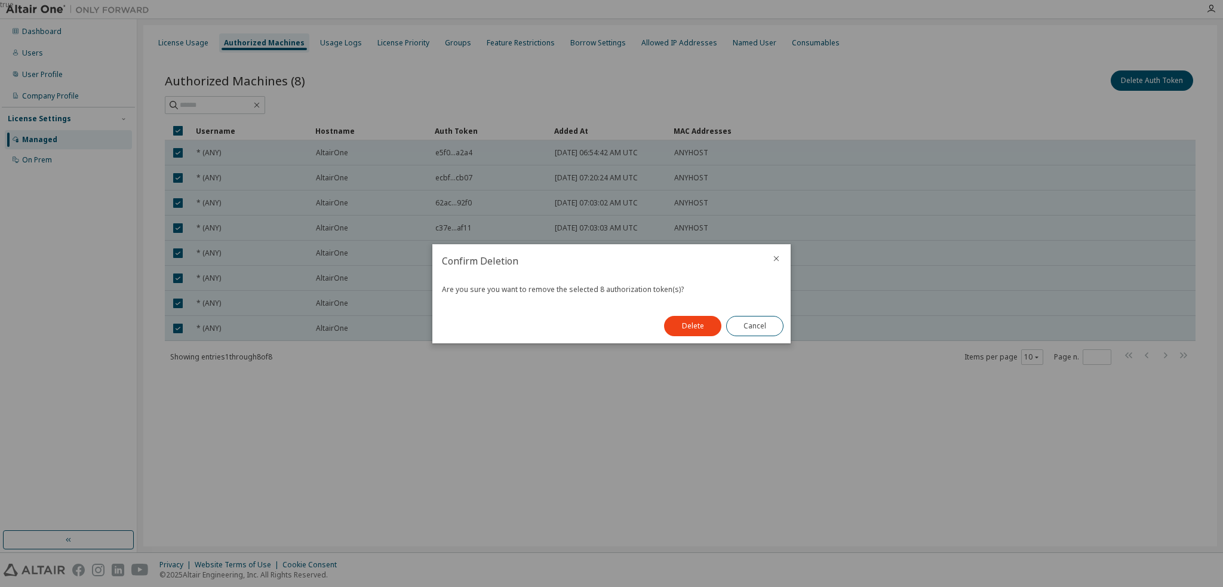
click at [694, 326] on button "Delete" at bounding box center [692, 326] width 57 height 20
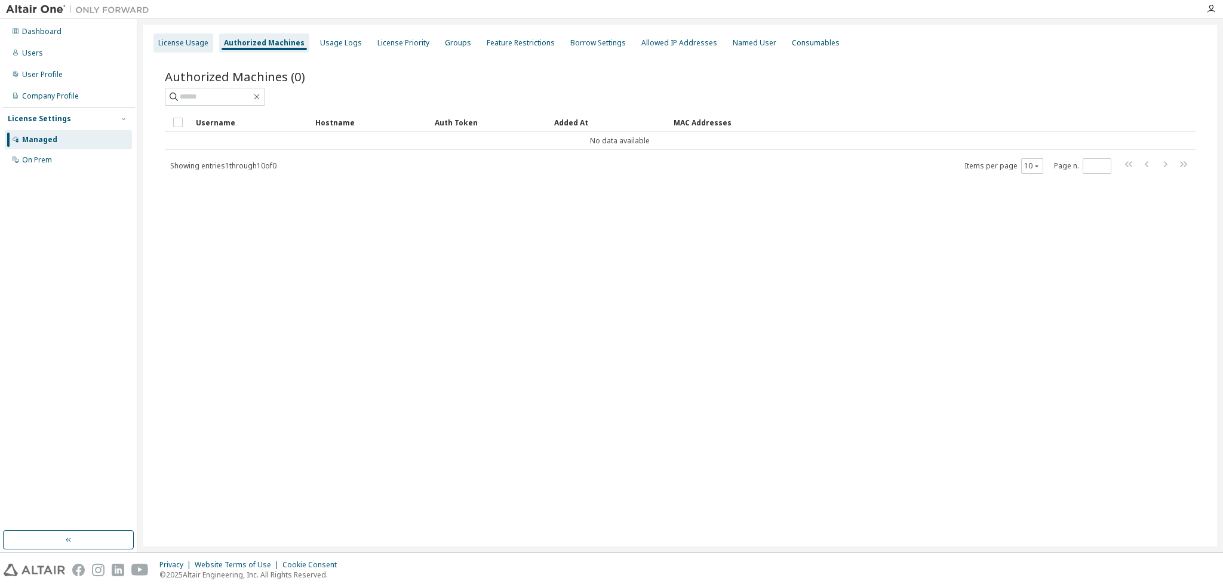
click at [165, 39] on div "License Usage" at bounding box center [183, 43] width 50 height 10
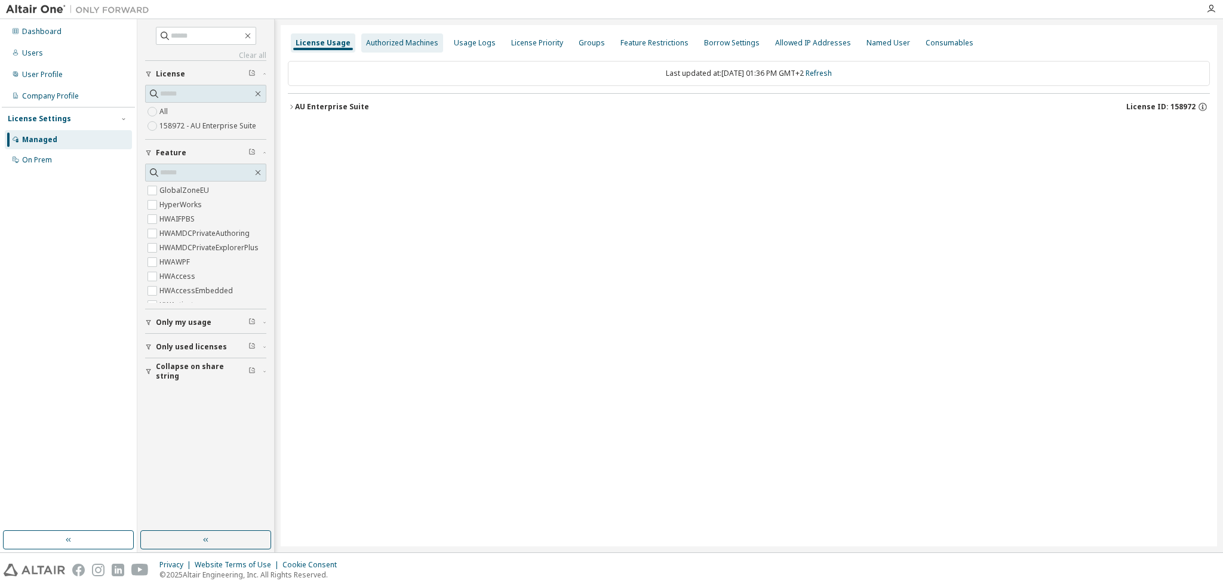
click at [391, 44] on div "Authorized Machines" at bounding box center [402, 43] width 72 height 10
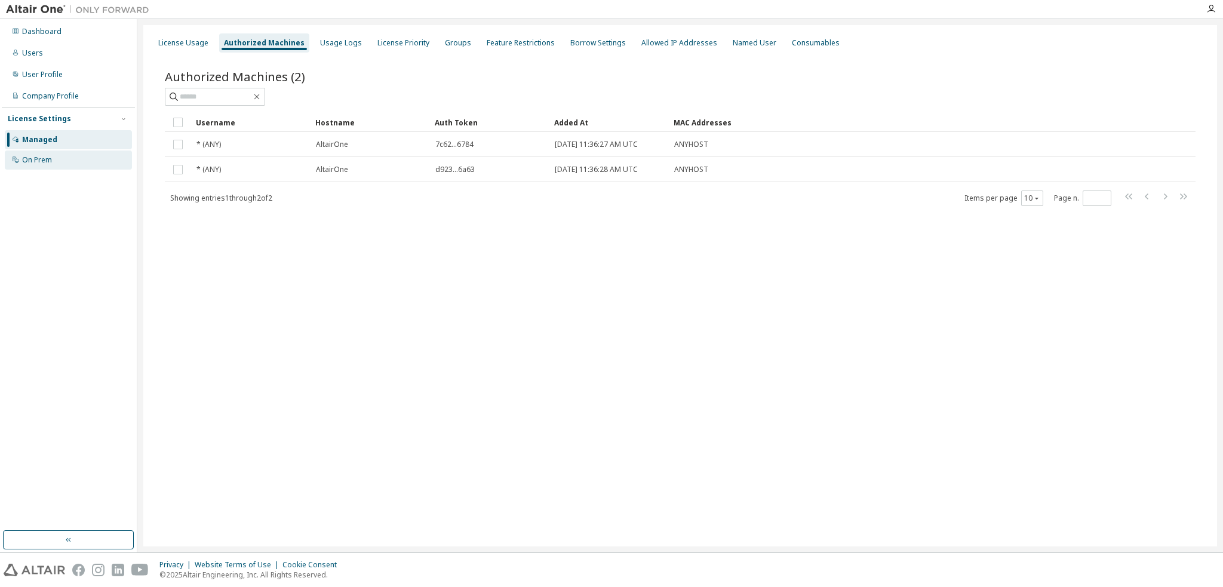
click at [59, 162] on div "On Prem" at bounding box center [68, 159] width 127 height 19
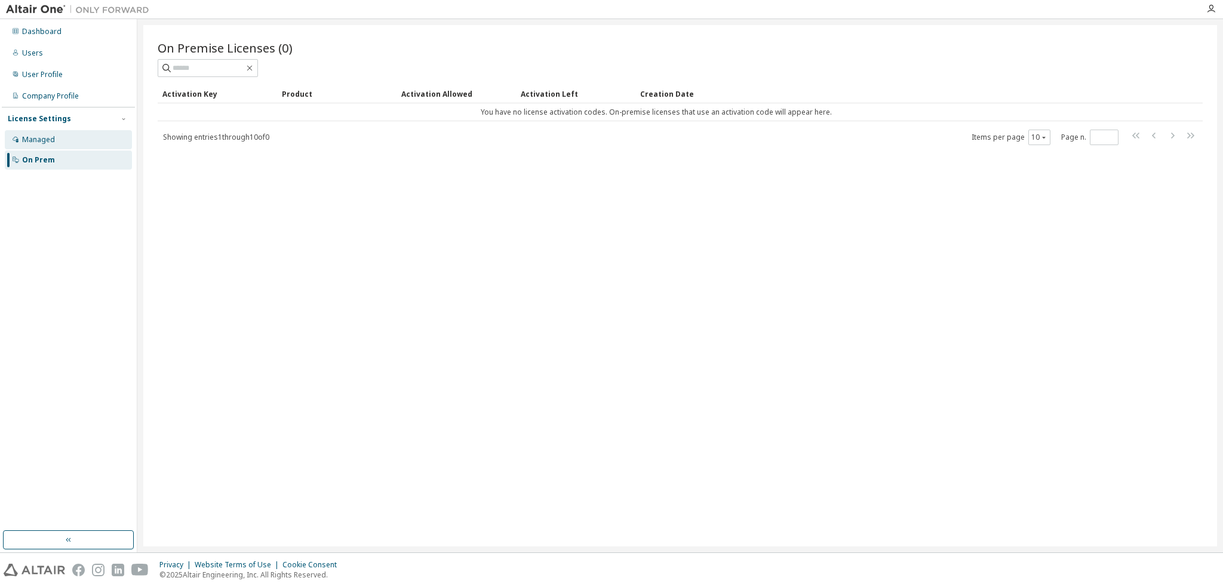
click at [66, 142] on div "Managed" at bounding box center [68, 139] width 127 height 19
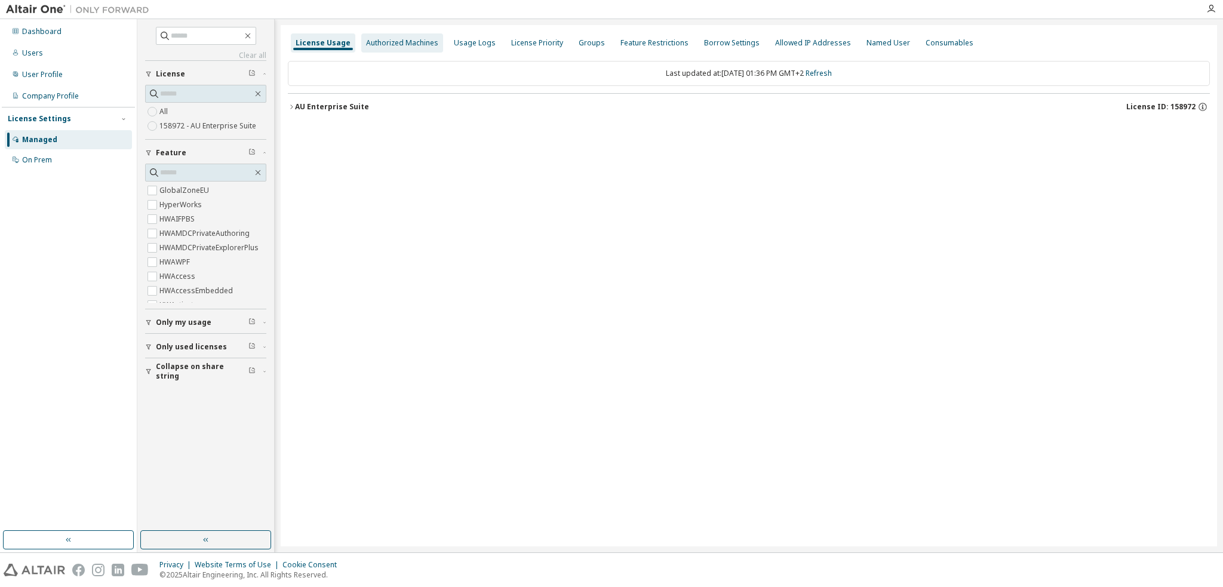
click at [392, 44] on div "Authorized Machines" at bounding box center [402, 43] width 72 height 10
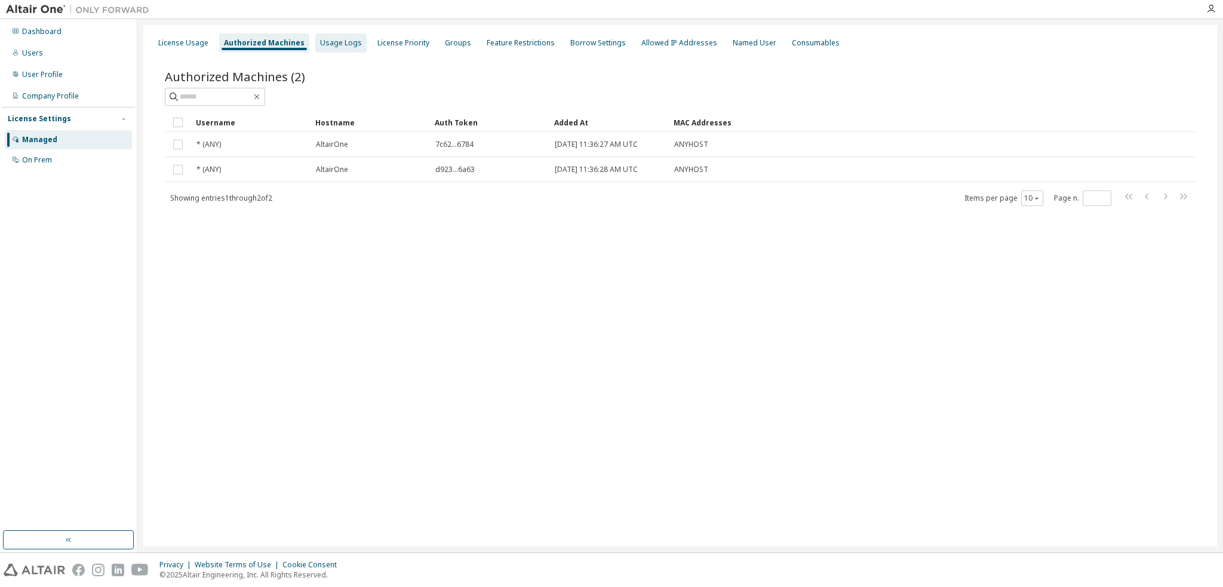
click at [325, 47] on div "Usage Logs" at bounding box center [341, 43] width 42 height 10
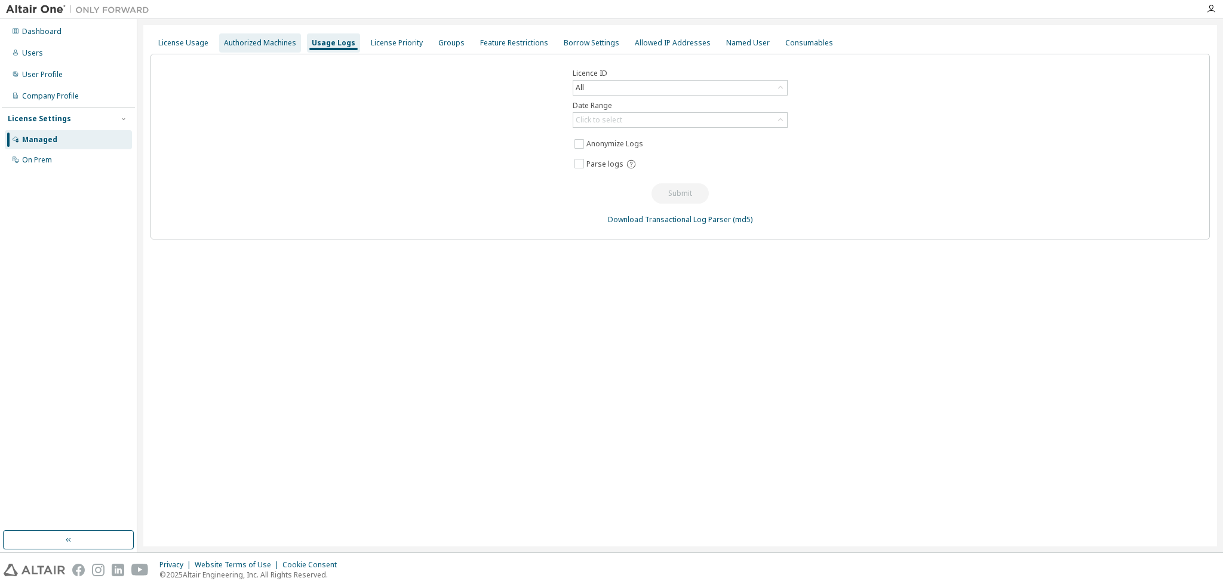
click at [279, 45] on div "Authorized Machines" at bounding box center [260, 43] width 72 height 10
